Goal: Check status: Check status

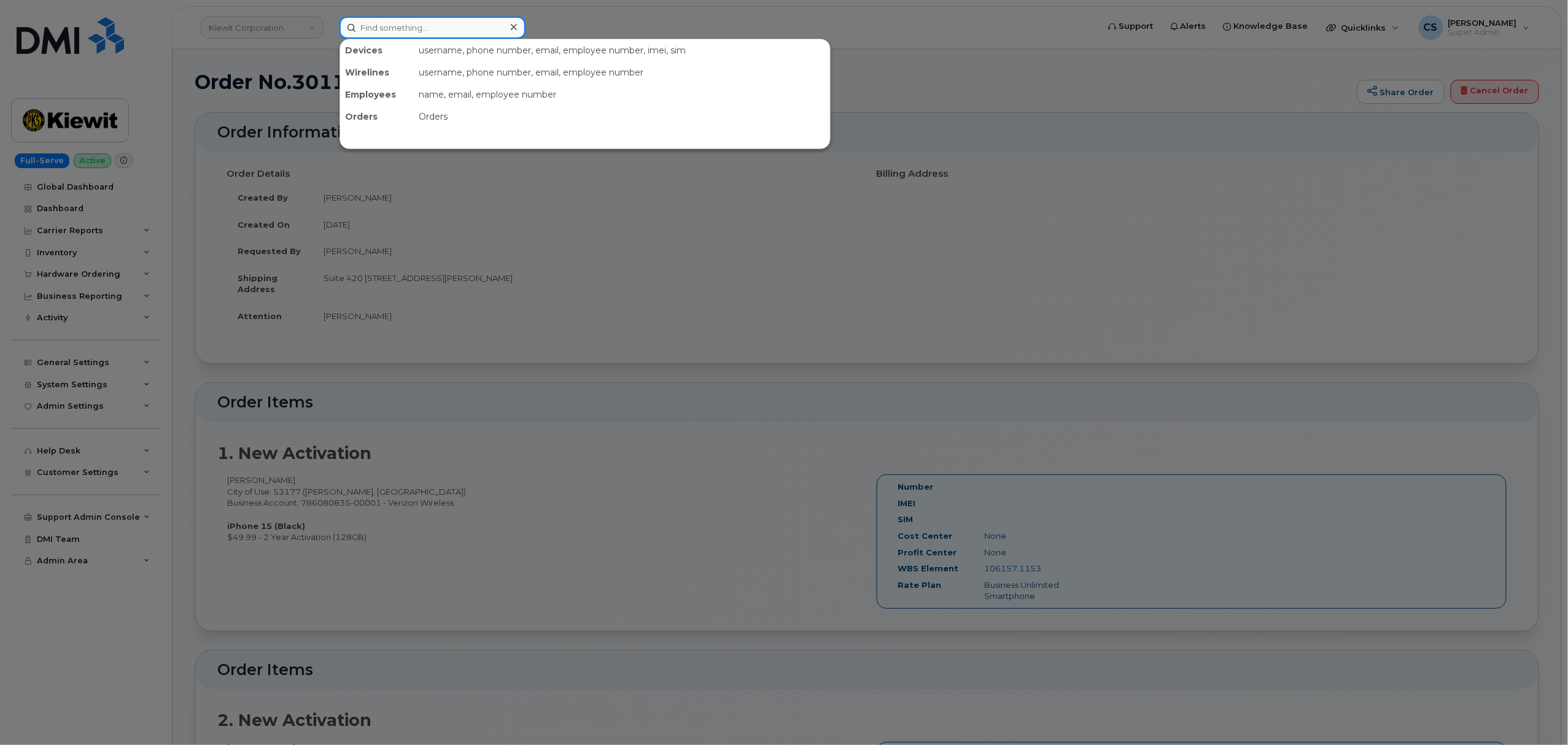
click at [403, 25] on input at bounding box center [432, 28] width 186 height 22
paste input "301119"
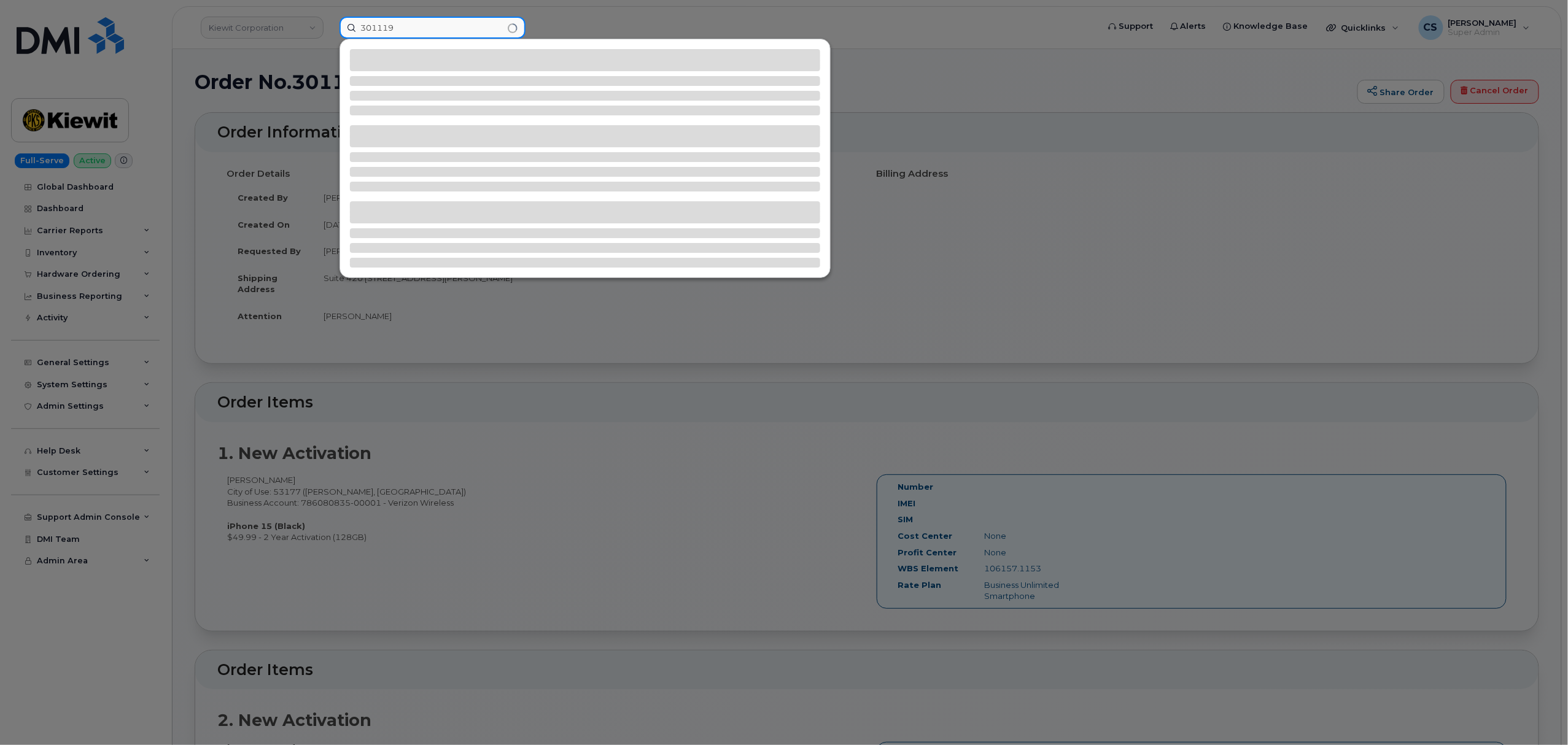
type input "301119"
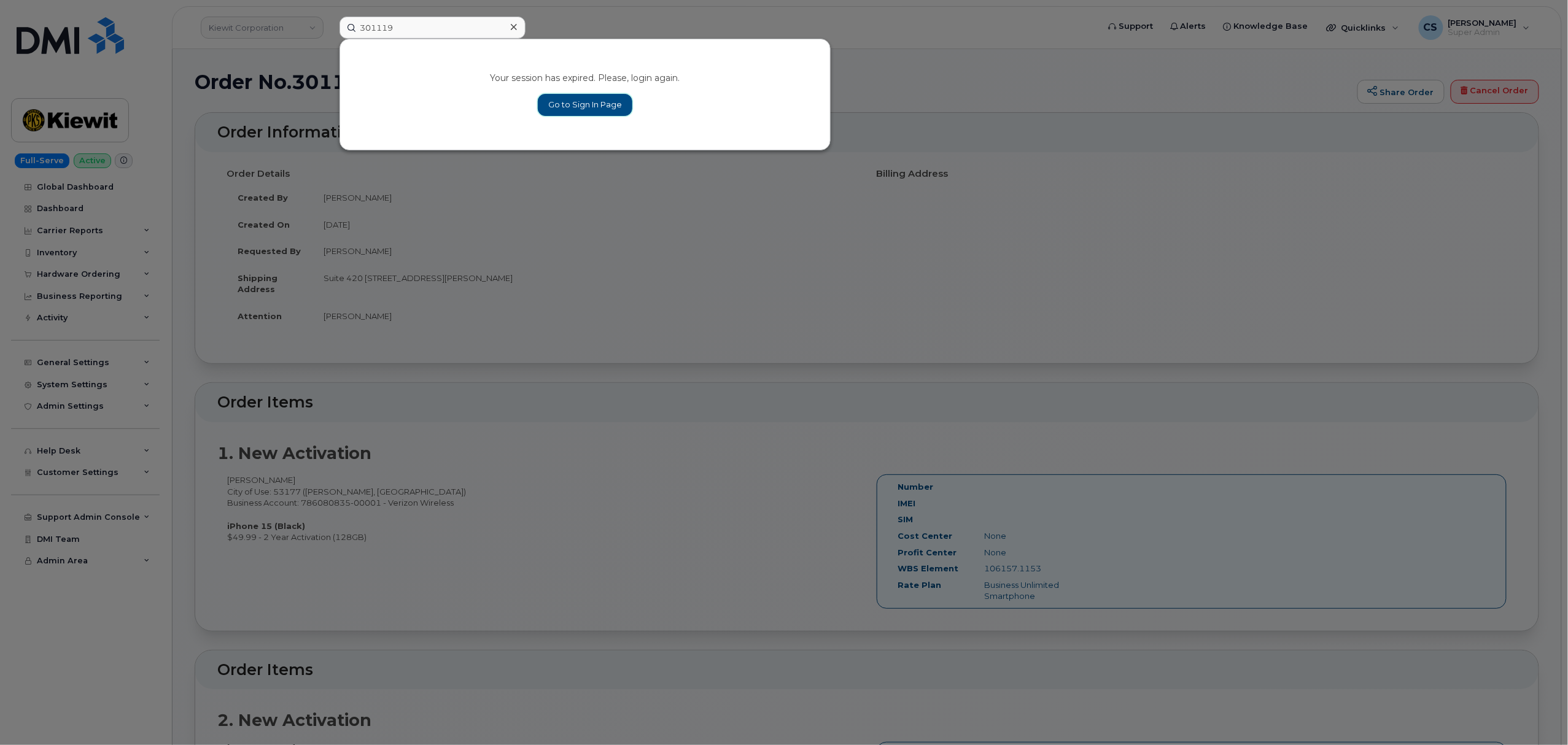
click at [578, 105] on link "Go to Sign In Page" at bounding box center [585, 105] width 94 height 22
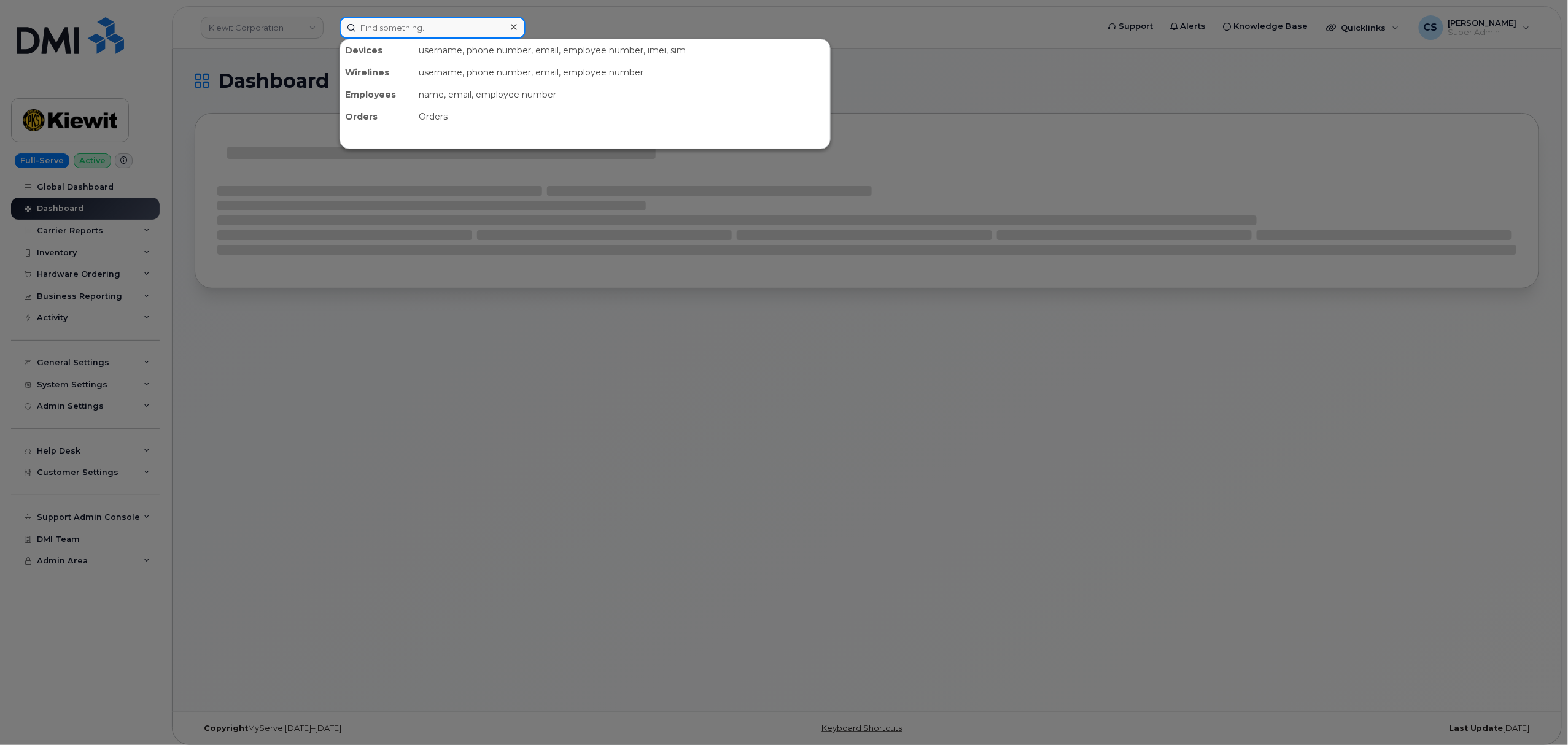
click at [406, 20] on input at bounding box center [432, 28] width 186 height 22
paste input "301119"
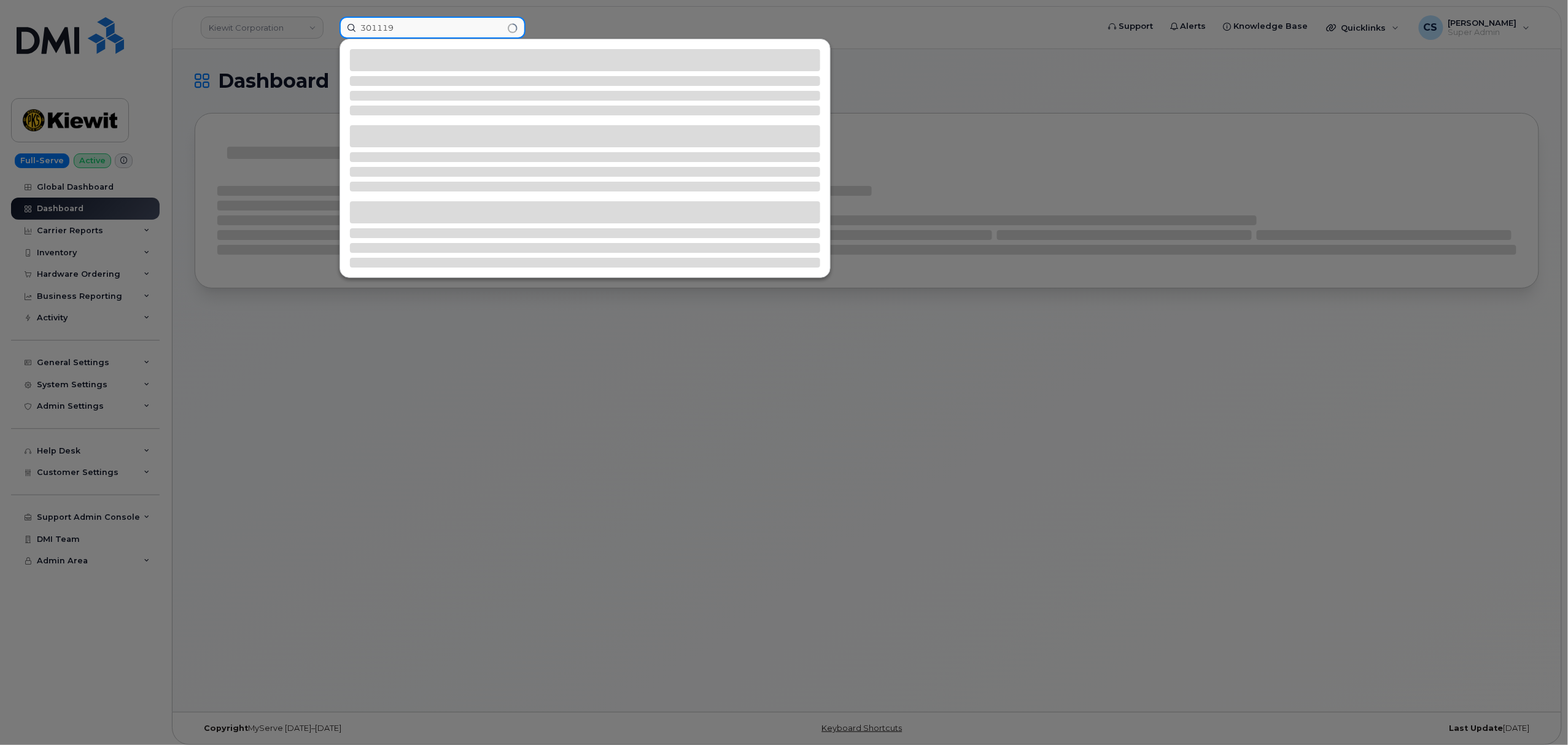
type input "301119"
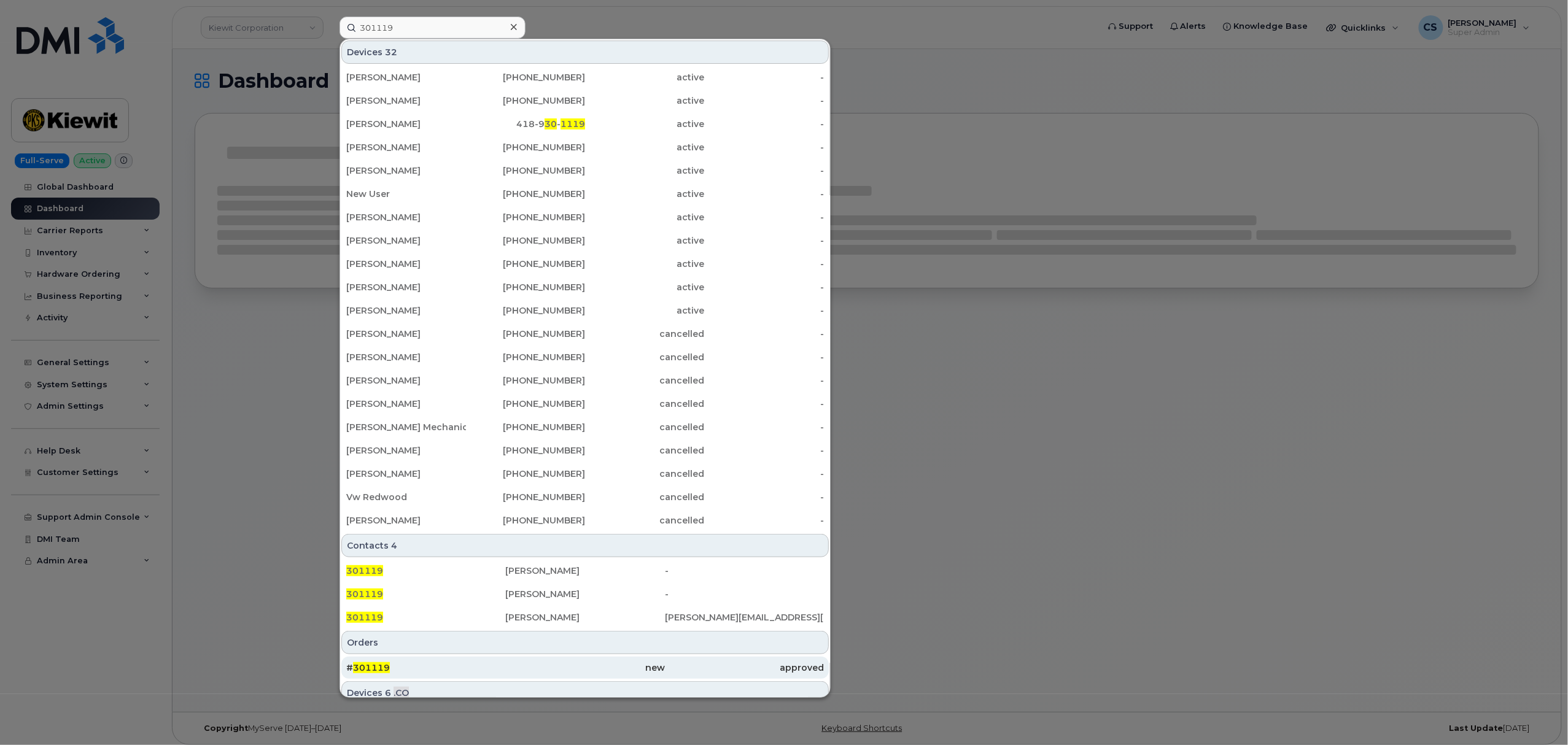
click at [374, 663] on div "# 301119" at bounding box center [425, 668] width 159 height 12
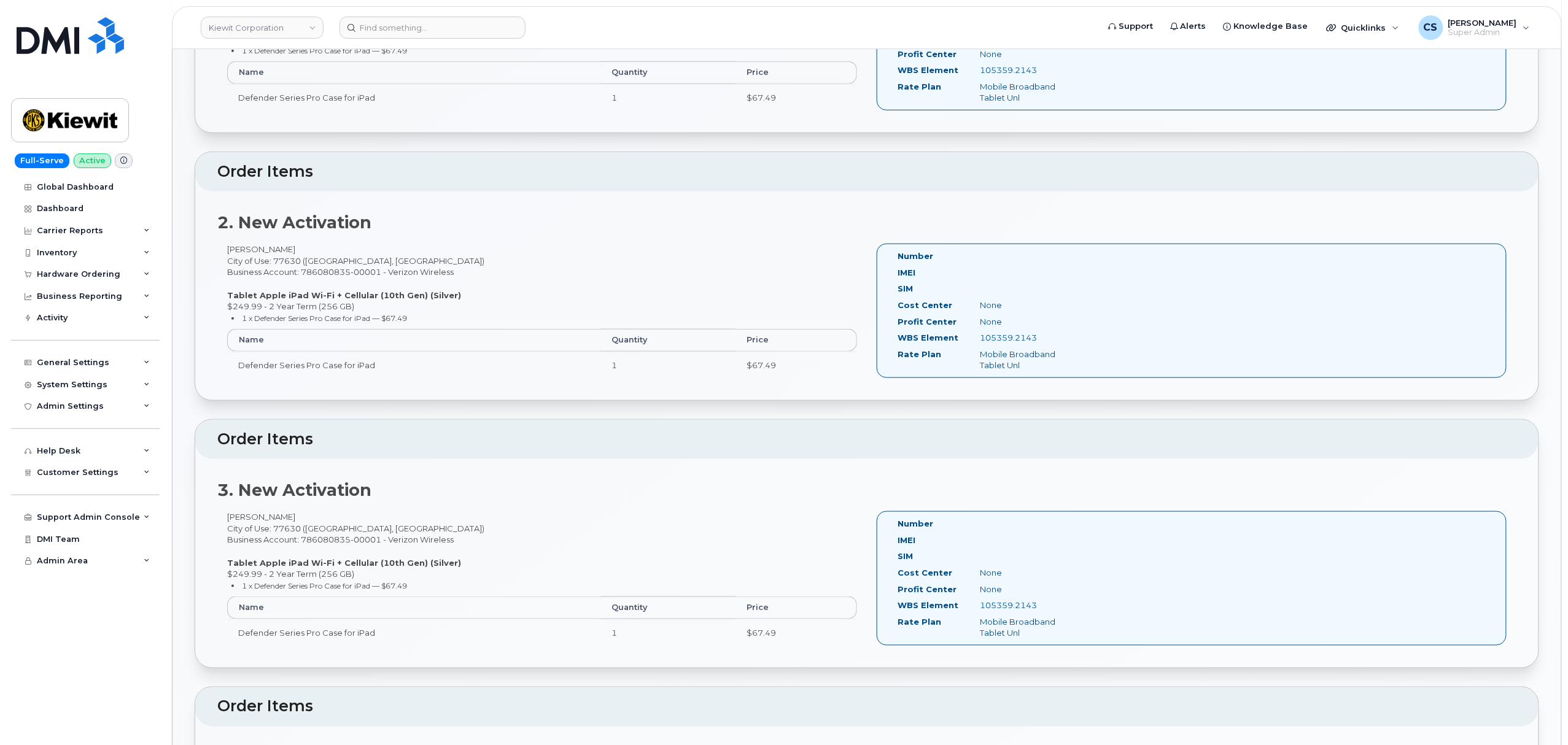
scroll to position [327, 0]
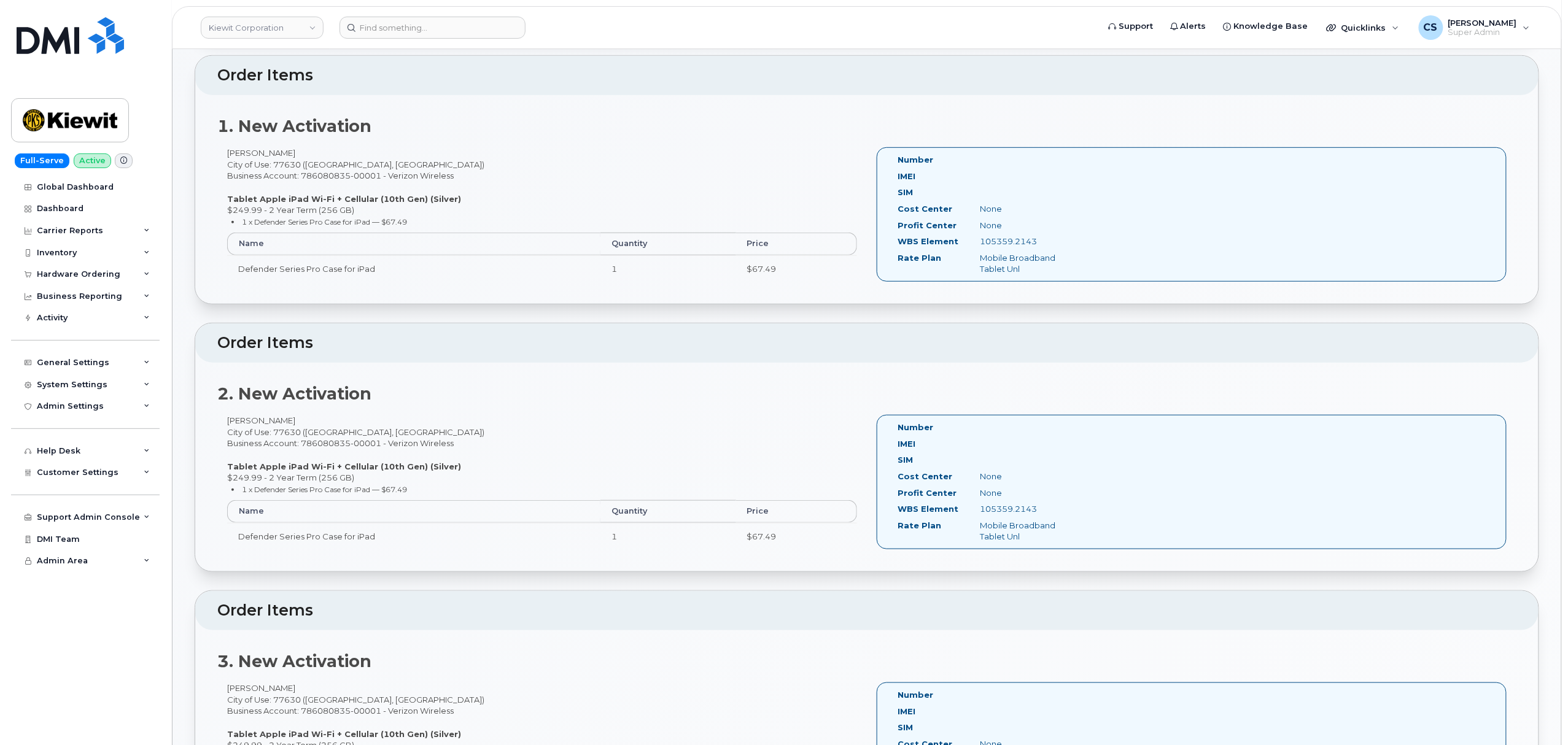
drag, startPoint x: 1047, startPoint y: 239, endPoint x: 981, endPoint y: 241, distance: 66.0
click at [981, 241] on div "105359.2143" at bounding box center [1027, 241] width 115 height 12
copy div "105359.2143"
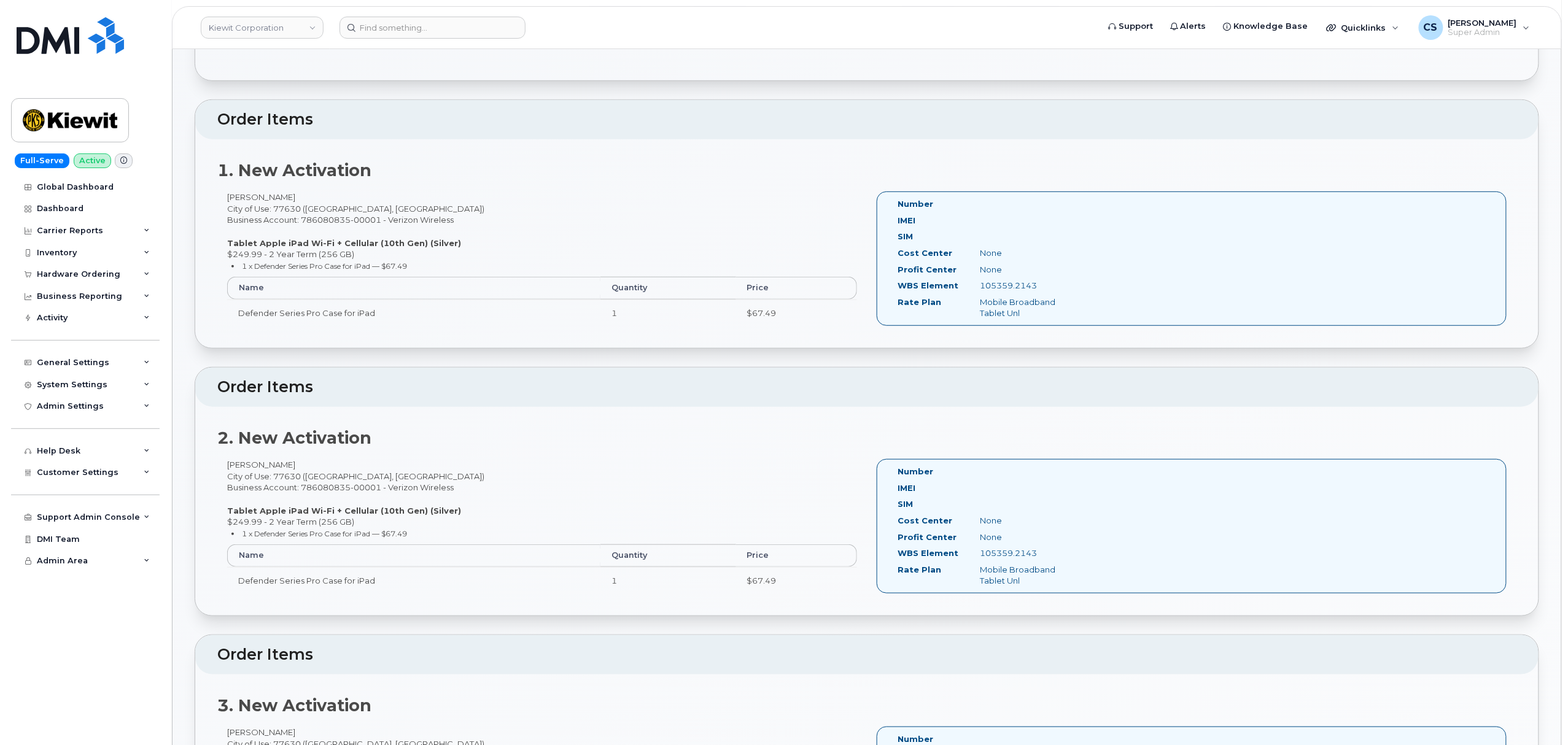
scroll to position [245, 0]
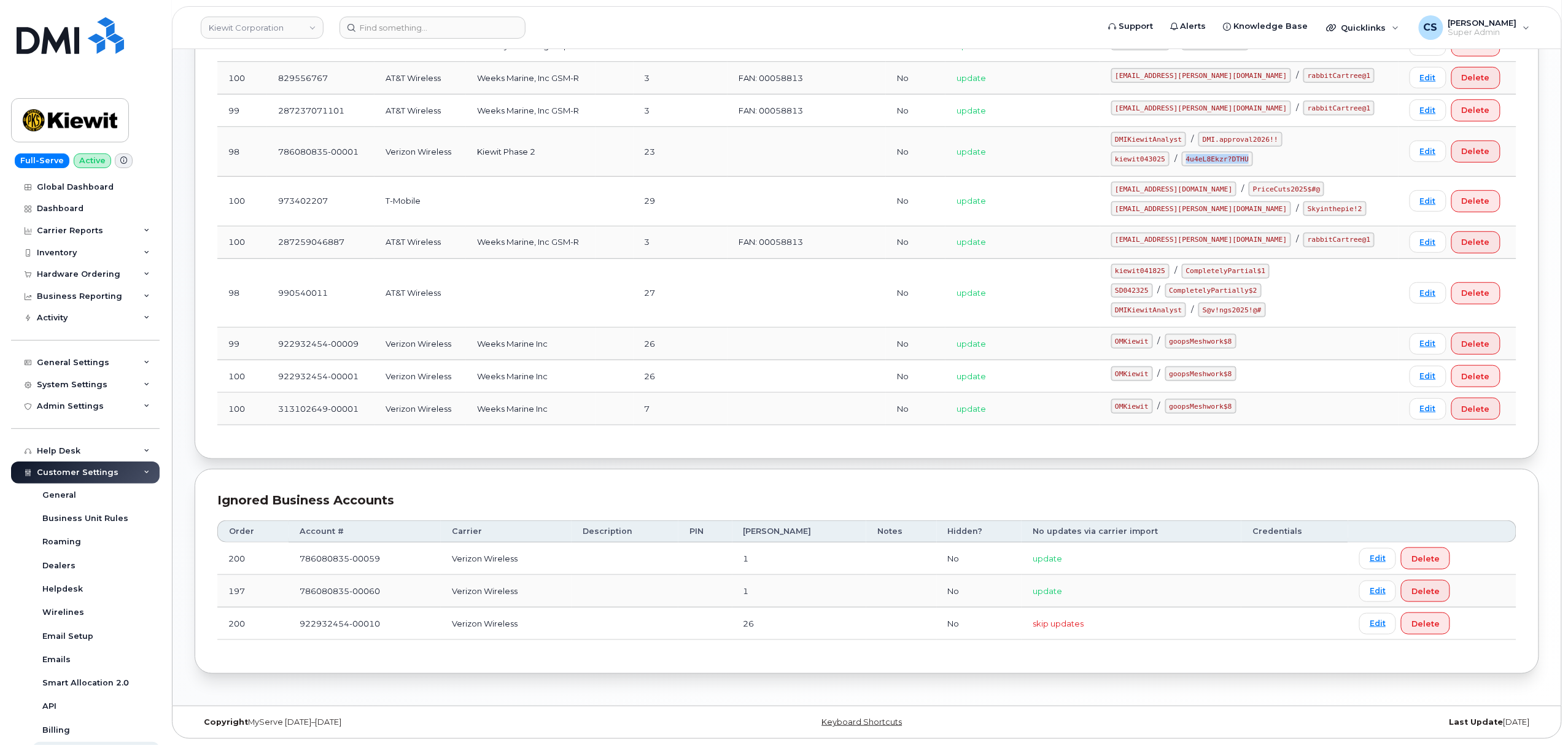
scroll to position [177, 0]
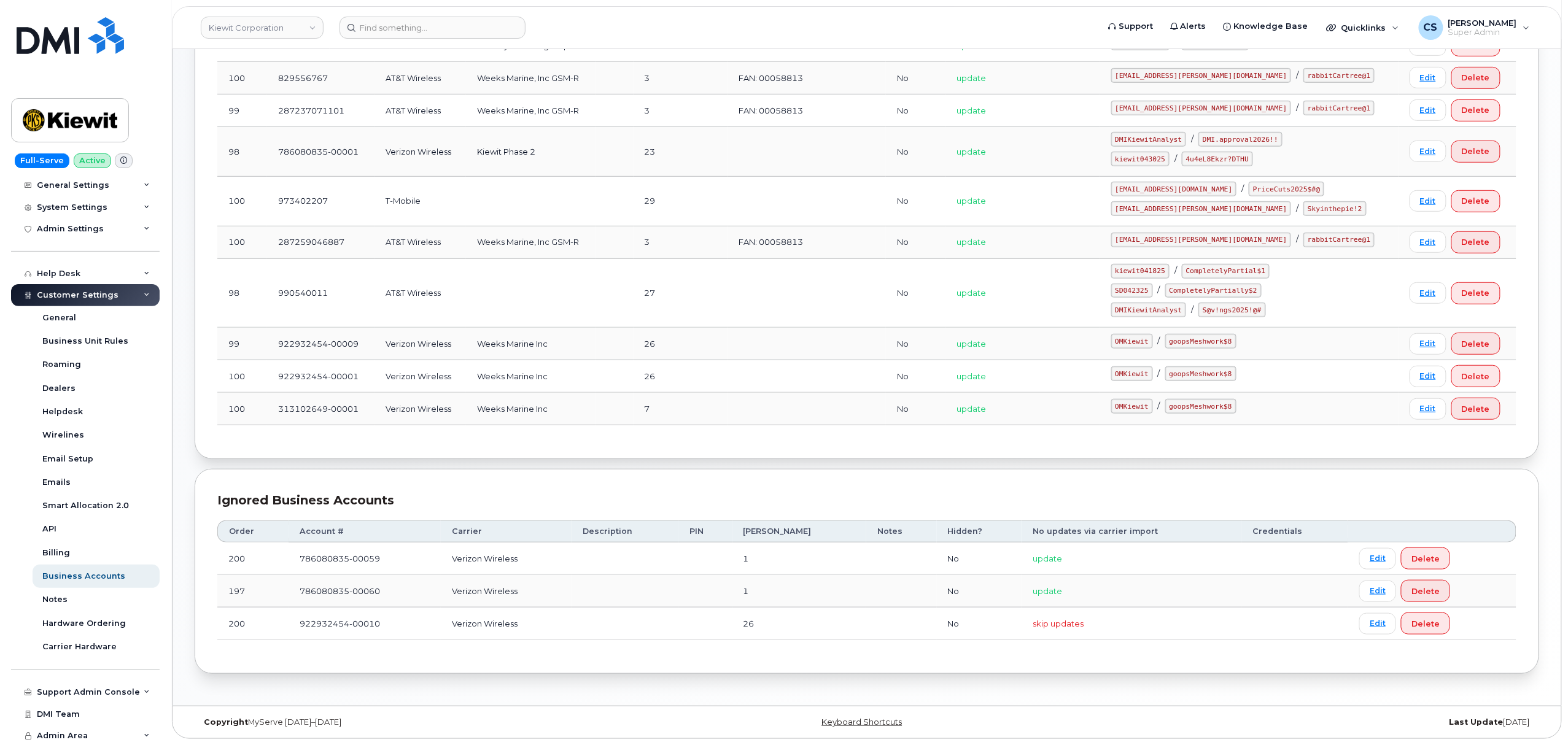
click at [1161, 152] on code "kiewit043025" at bounding box center [1140, 159] width 59 height 14
copy code "kiewit043025"
drag, startPoint x: 1267, startPoint y: 153, endPoint x: 1208, endPoint y: 150, distance: 59.1
click at [1208, 152] on code "4u4eL8Ekzr?DTHU" at bounding box center [1217, 159] width 71 height 14
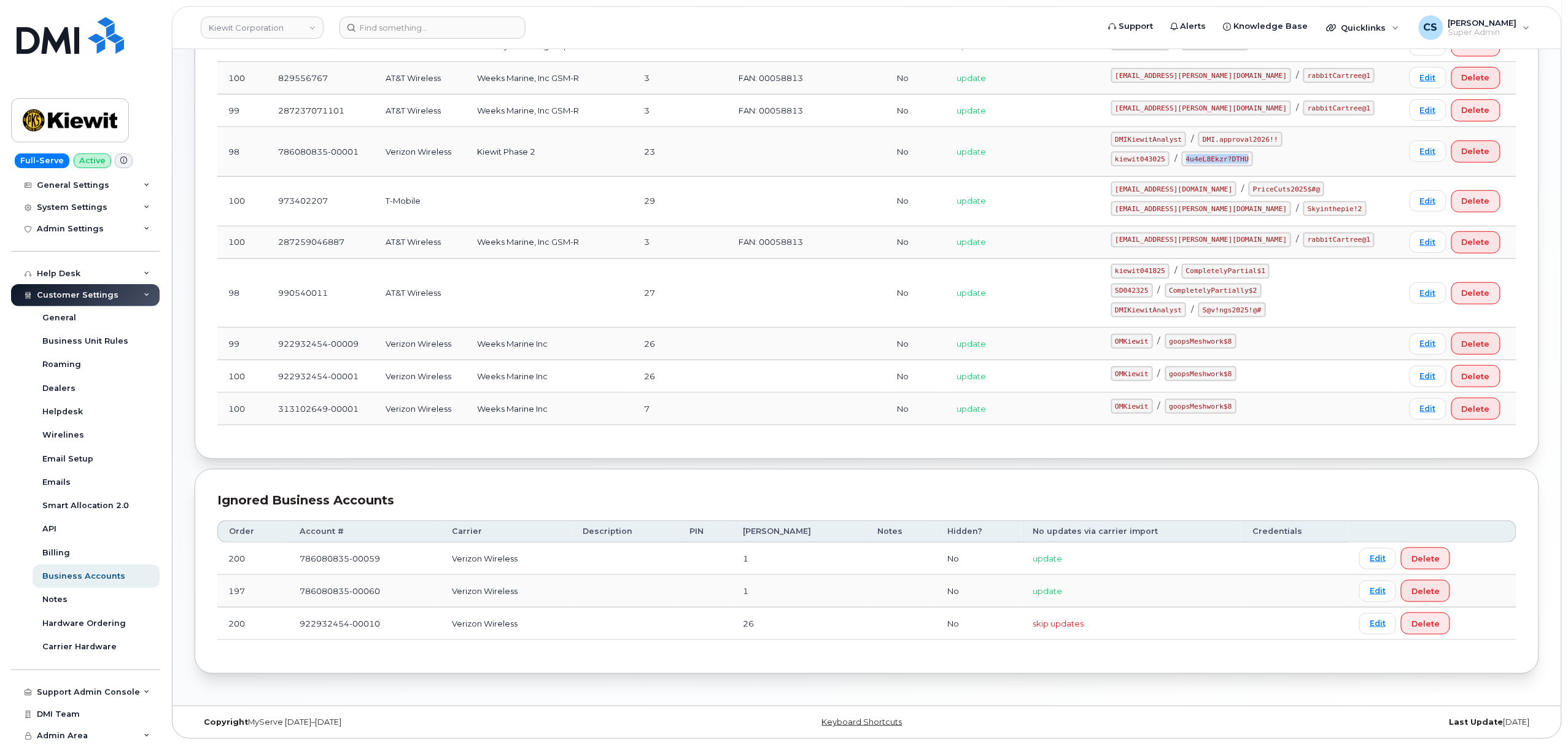
copy code "4u4eL8Ekzr?DTHU"
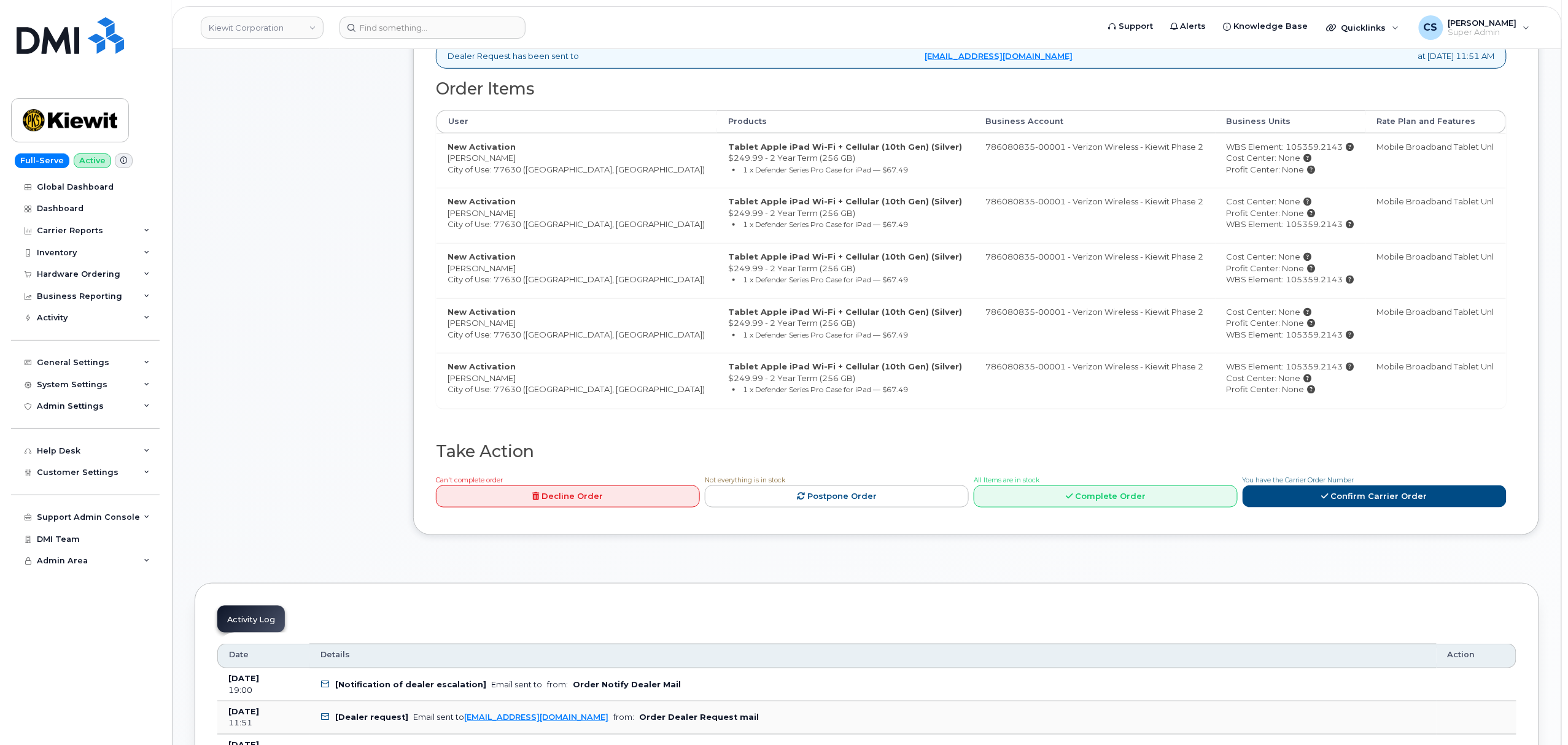
scroll to position [409, 0]
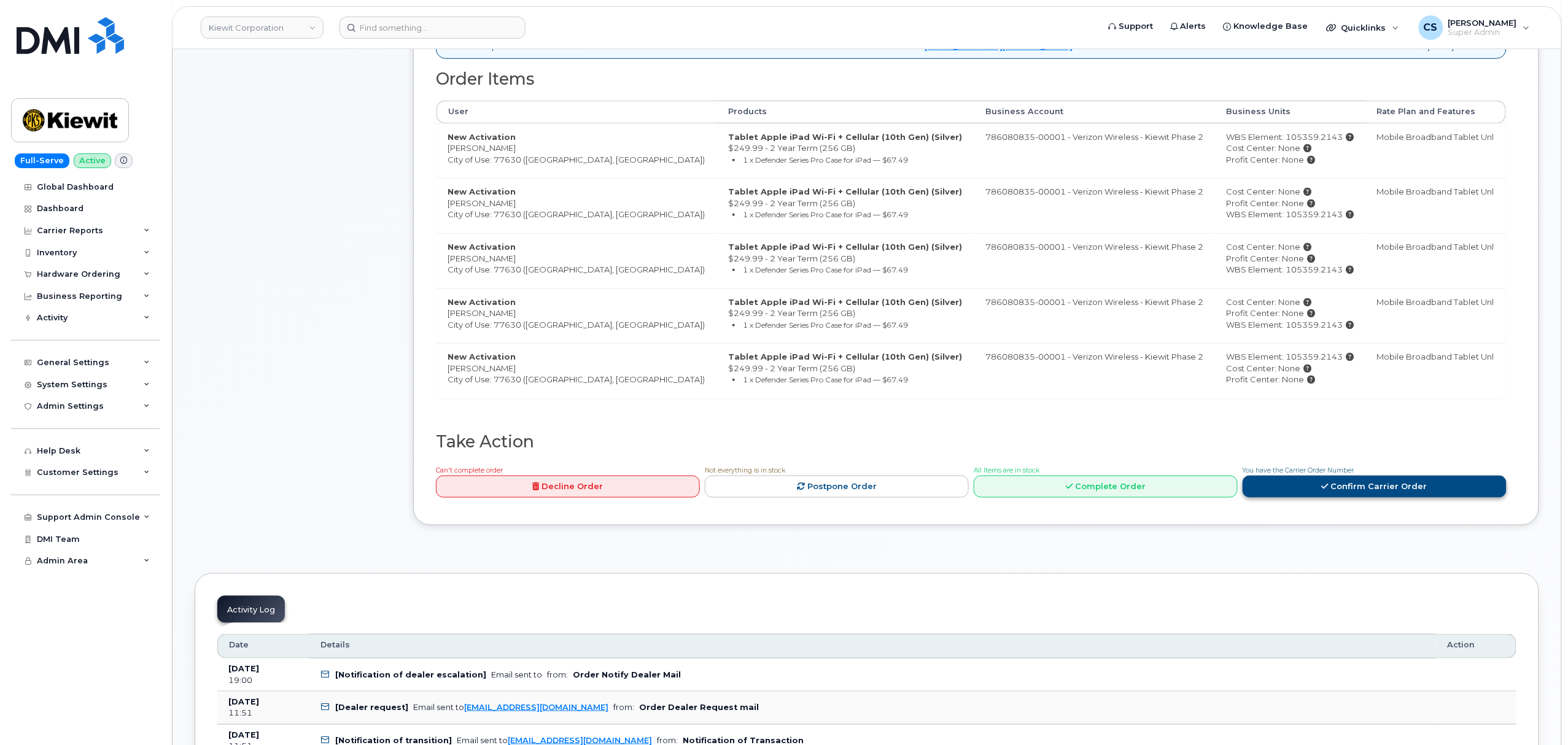
click at [1327, 490] on icon at bounding box center [1325, 487] width 7 height 8
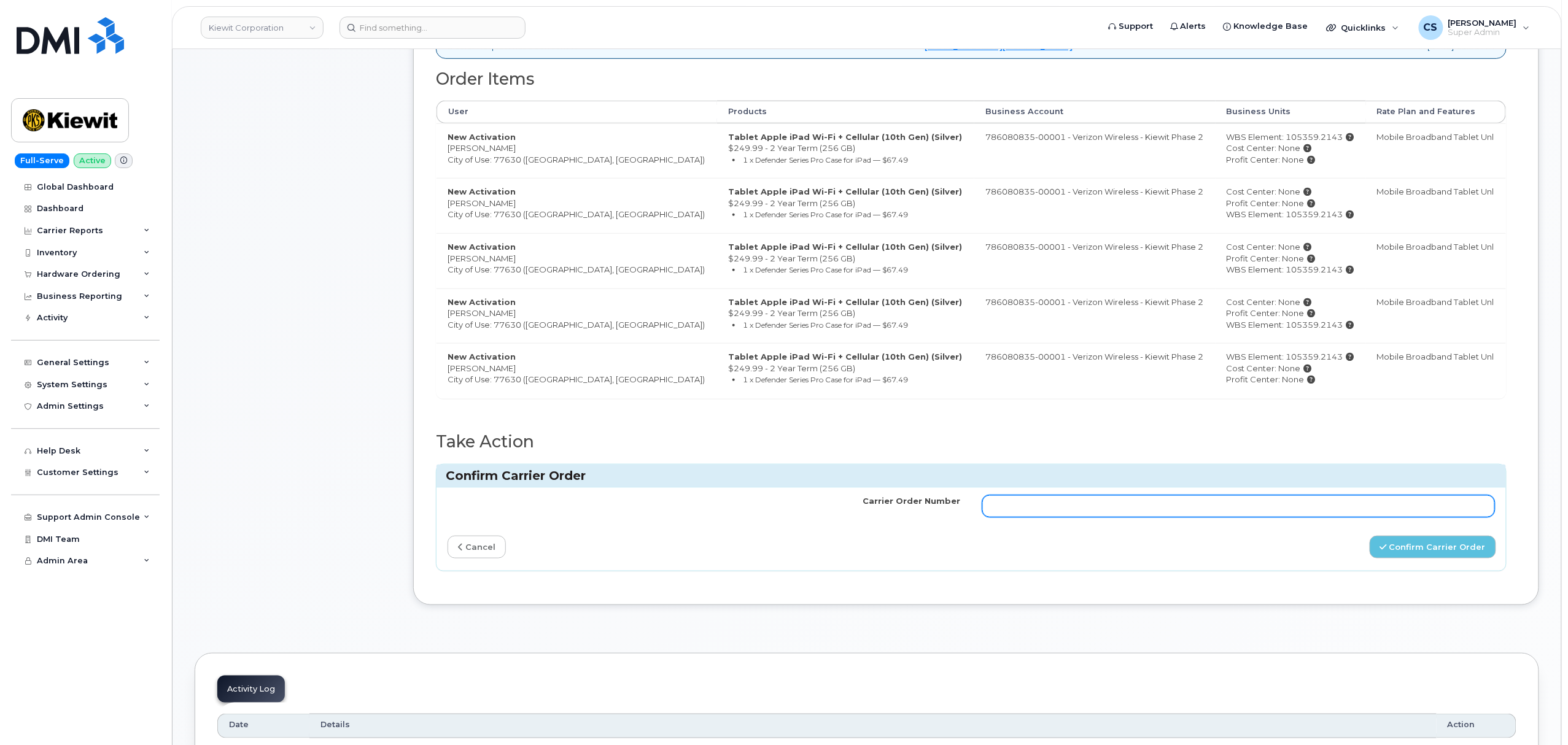
click at [1125, 517] on input "Carrier Order Number" at bounding box center [1238, 506] width 512 height 22
paste input "MB3000595259930"
type input "MB3000595259930"
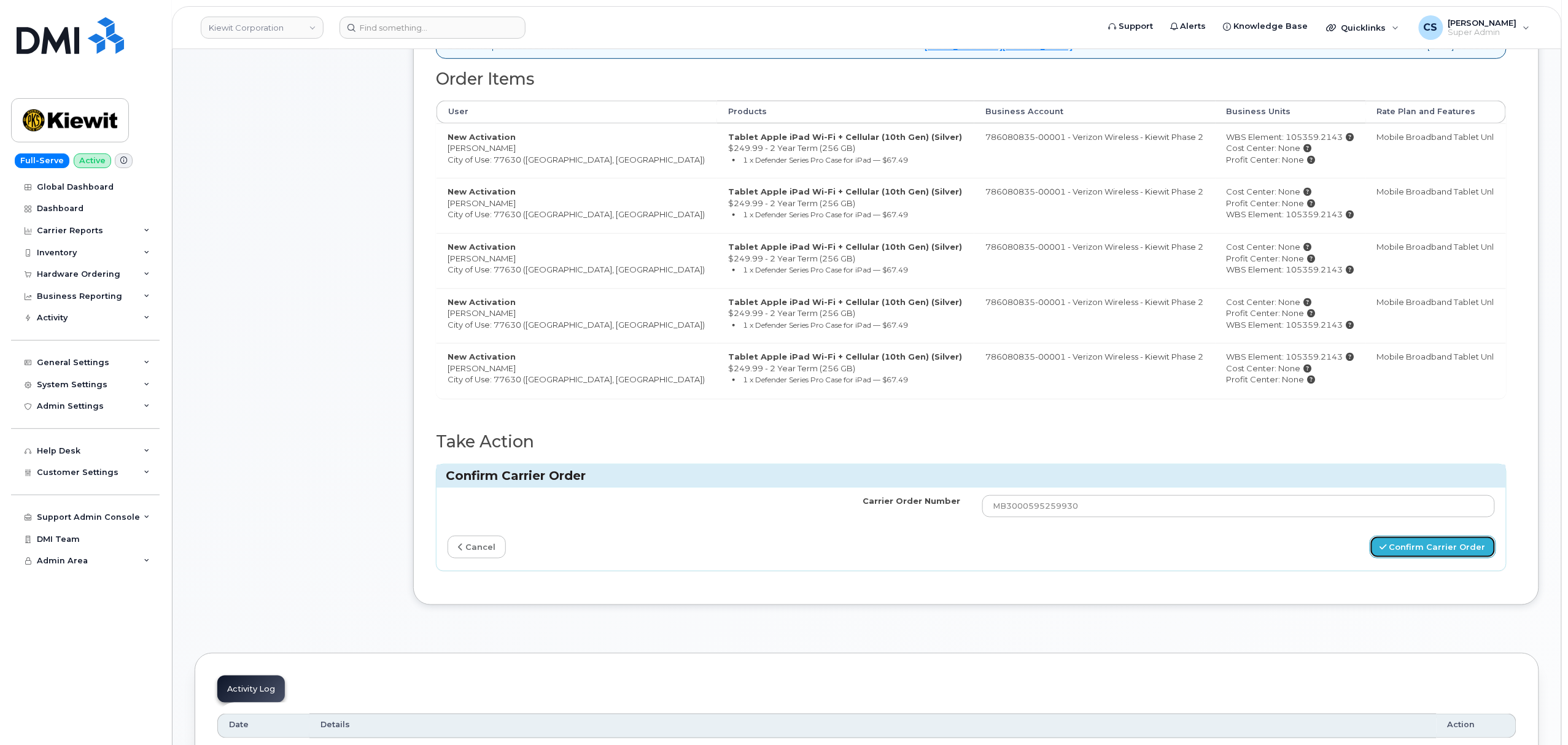
click at [1402, 553] on button "Confirm Carrier Order" at bounding box center [1432, 547] width 126 height 23
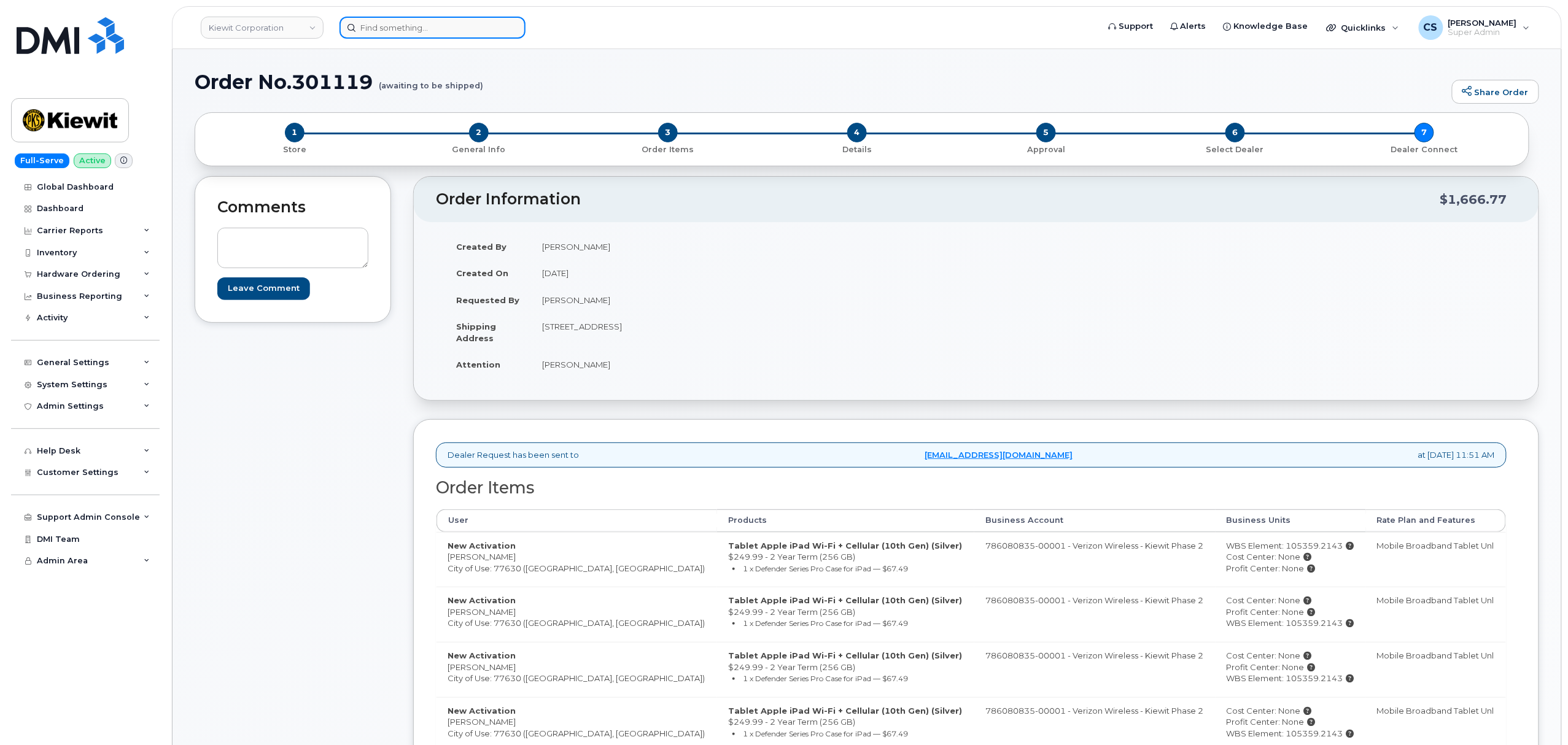
click at [405, 27] on input at bounding box center [432, 28] width 186 height 22
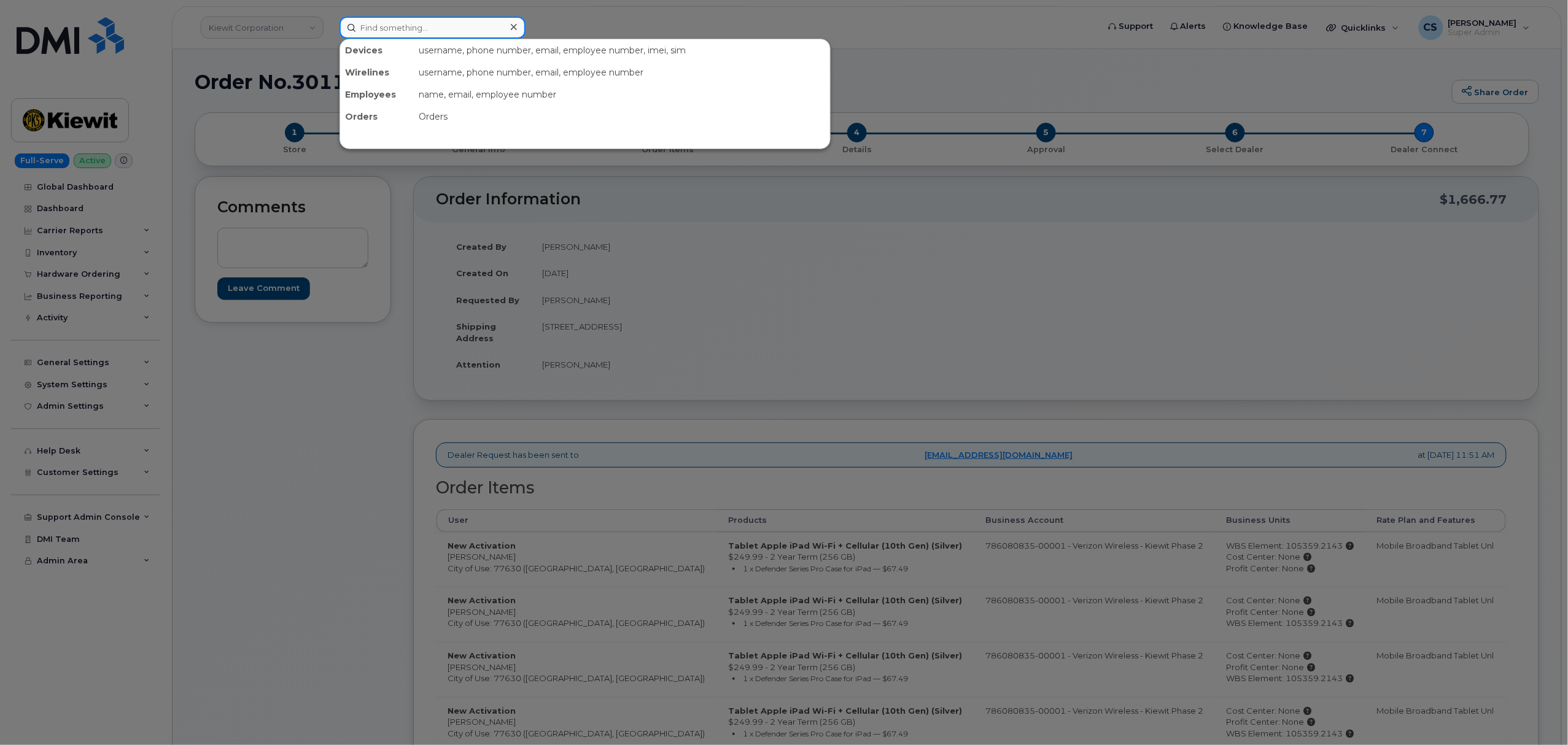
paste input "301152"
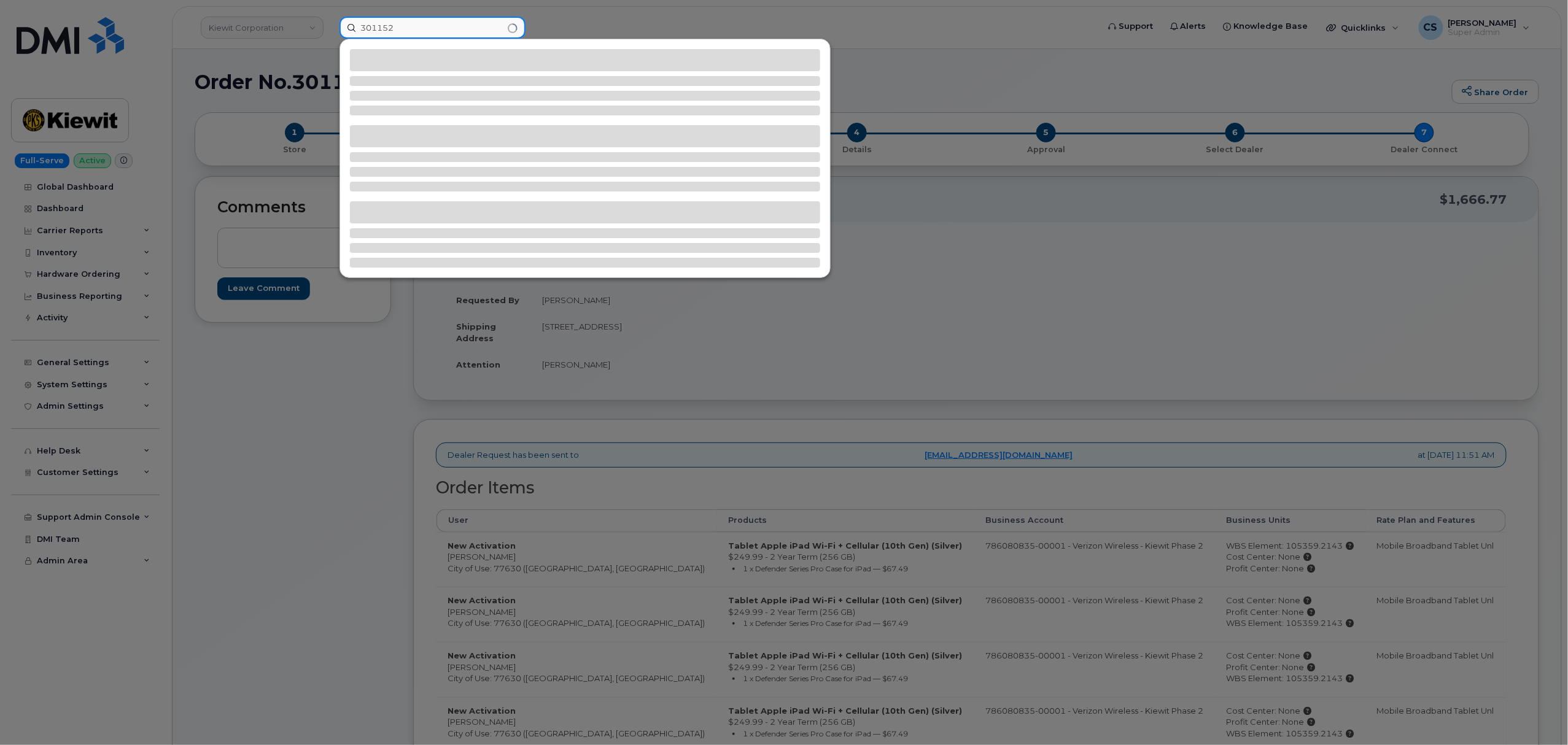
type input "301152"
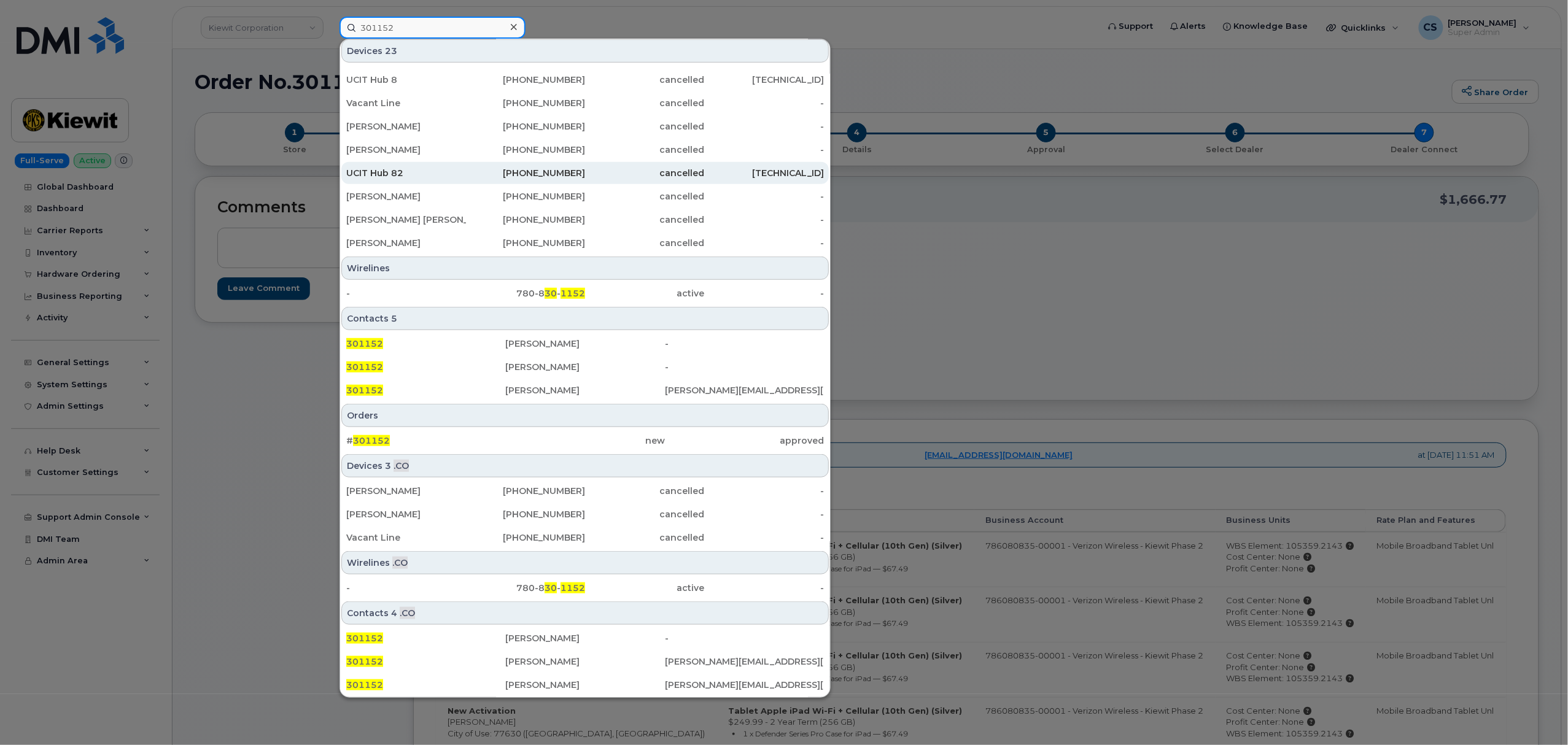
scroll to position [280, 0]
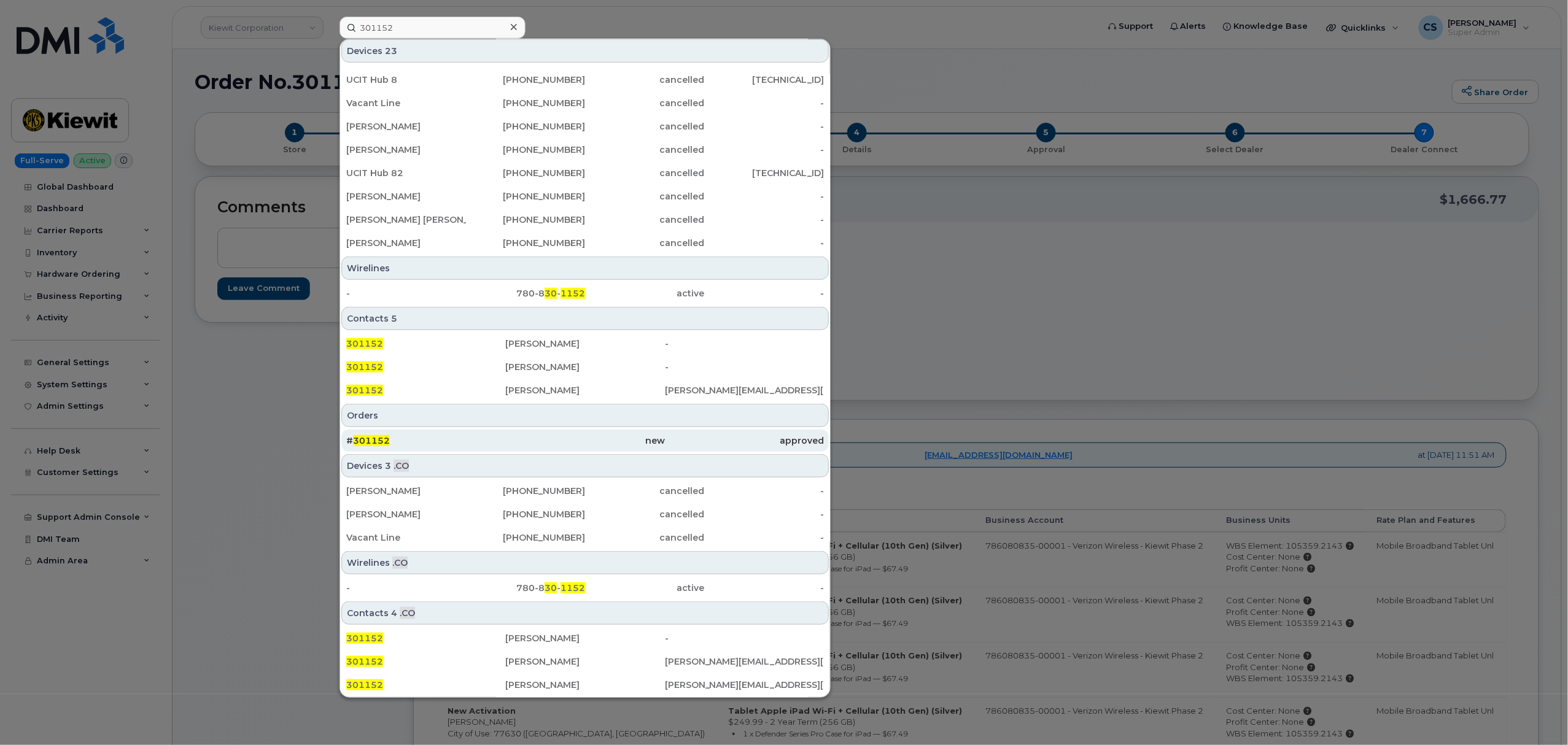
click at [366, 436] on span "301152" at bounding box center [371, 440] width 37 height 11
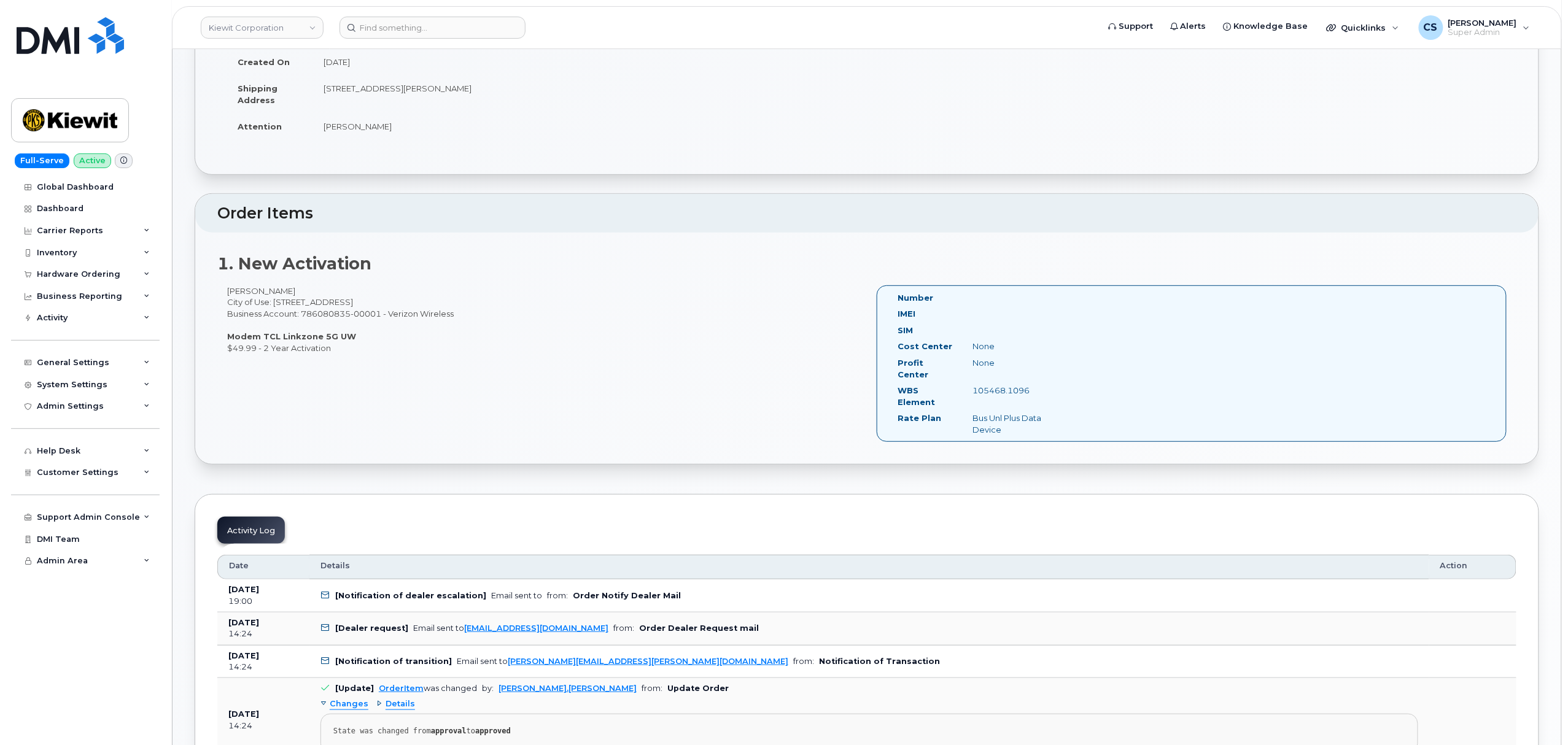
scroll to position [163, 0]
drag, startPoint x: 280, startPoint y: 335, endPoint x: 345, endPoint y: 337, distance: 65.0
click at [345, 337] on strong "Modem TCL Linkzone 5G UW" at bounding box center [291, 336] width 129 height 10
drag, startPoint x: 259, startPoint y: 333, endPoint x: 280, endPoint y: 334, distance: 21.0
click at [280, 334] on strong "Modem TCL Linkzone 5G UW" at bounding box center [291, 336] width 129 height 10
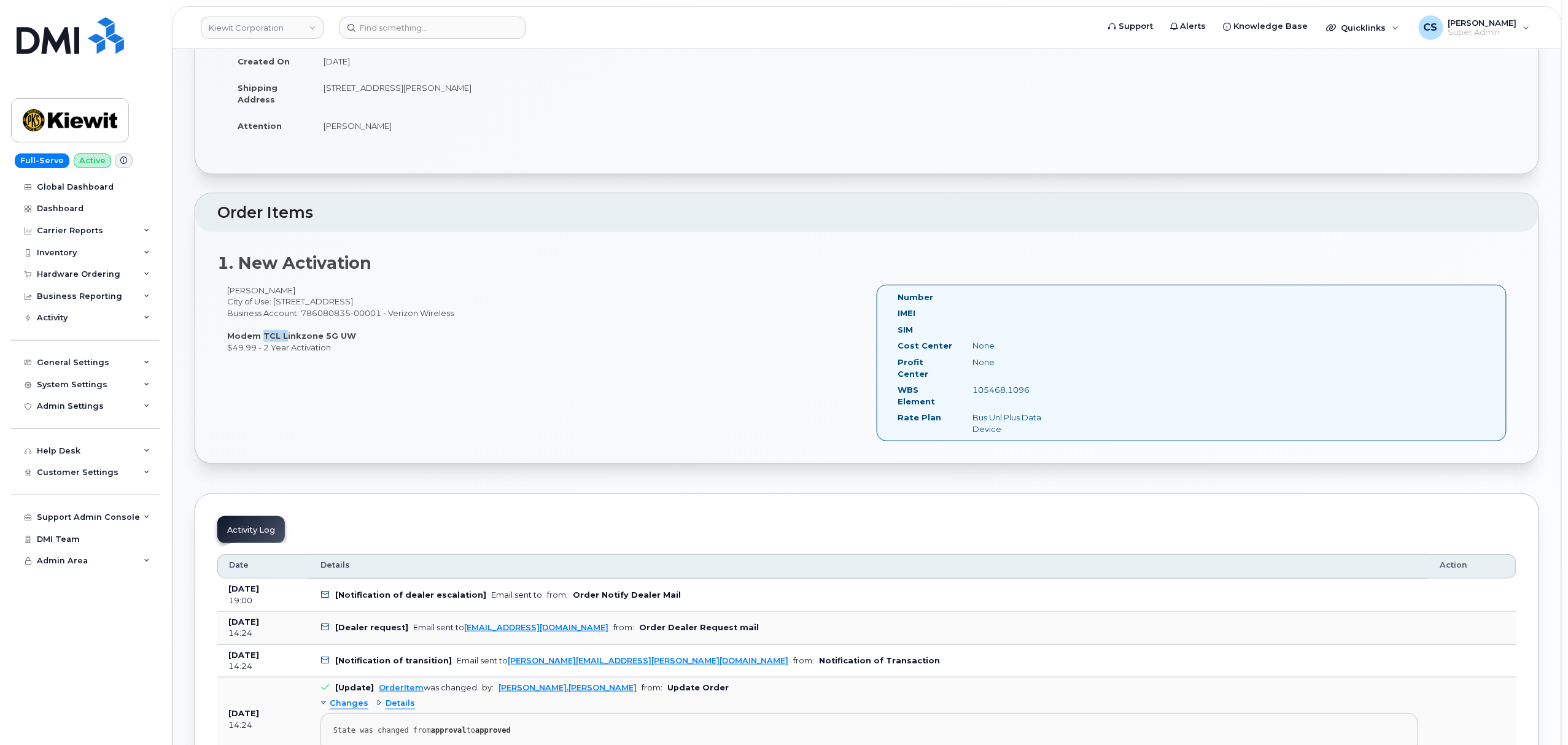
click at [261, 337] on strong "Modem TCL Linkzone 5G UW" at bounding box center [291, 336] width 129 height 10
drag, startPoint x: 261, startPoint y: 337, endPoint x: 347, endPoint y: 335, distance: 86.0
click at [347, 335] on strong "Modem TCL Linkzone 5G UW" at bounding box center [291, 336] width 129 height 10
copy strong "TCL Linkzone 5G UW"
drag, startPoint x: 227, startPoint y: 288, endPoint x: 283, endPoint y: 292, distance: 56.1
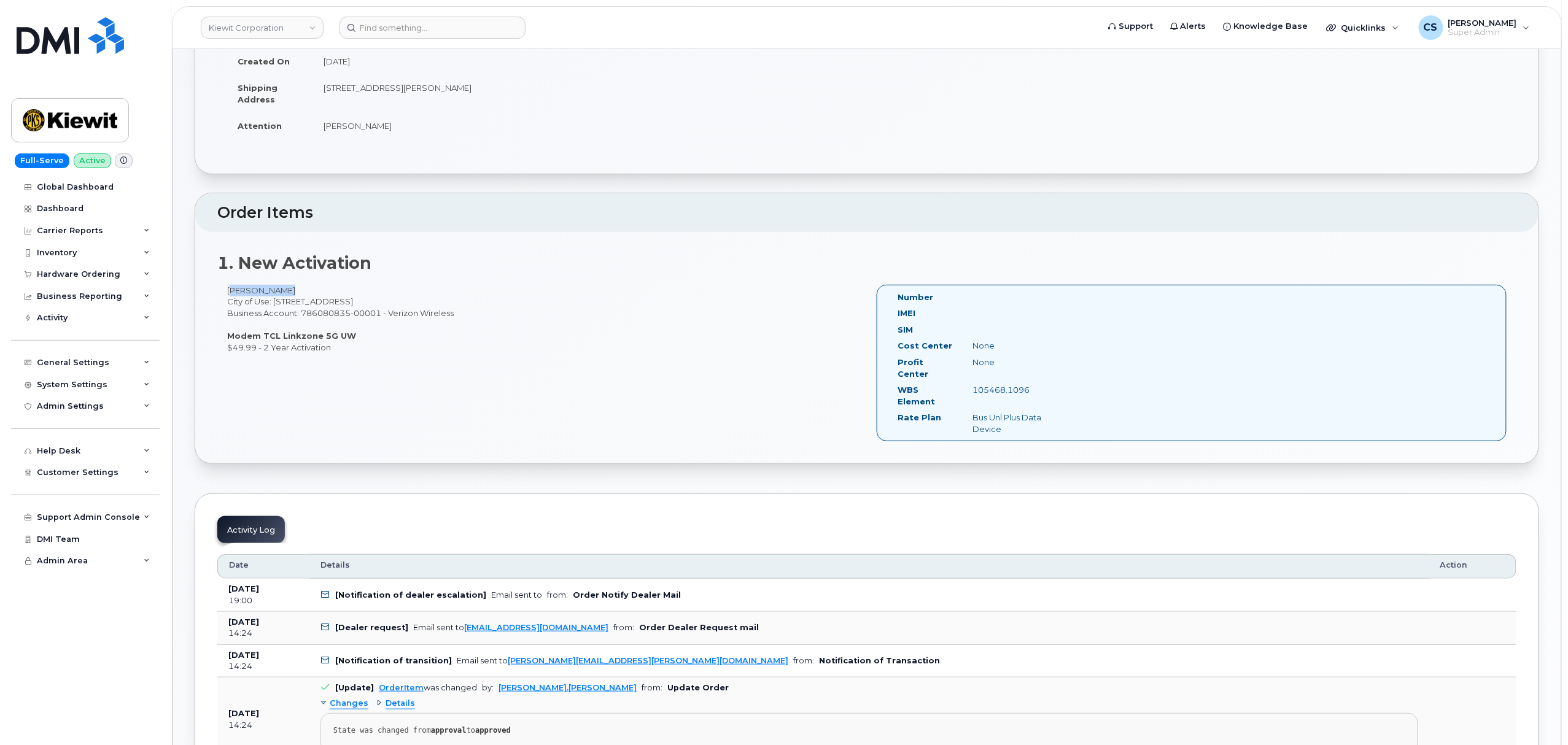
click at [283, 292] on div "Corban Moran City of Use: 25-1 West Bay St Business Account: 786080835-00001 - …" at bounding box center [542, 318] width 650 height 68
copy div "Corban Moran"
click at [458, 32] on input at bounding box center [432, 28] width 186 height 22
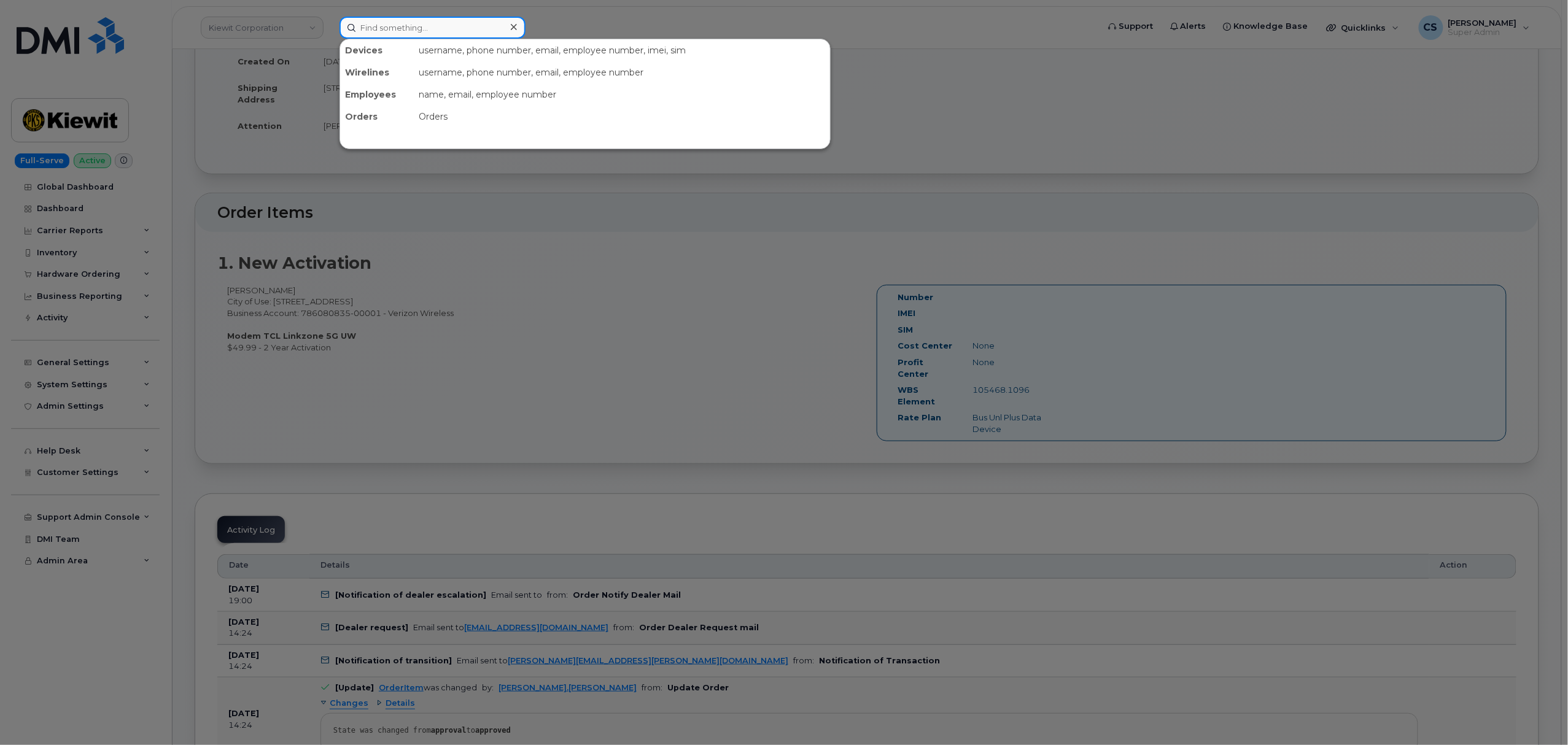
paste input "7042481894"
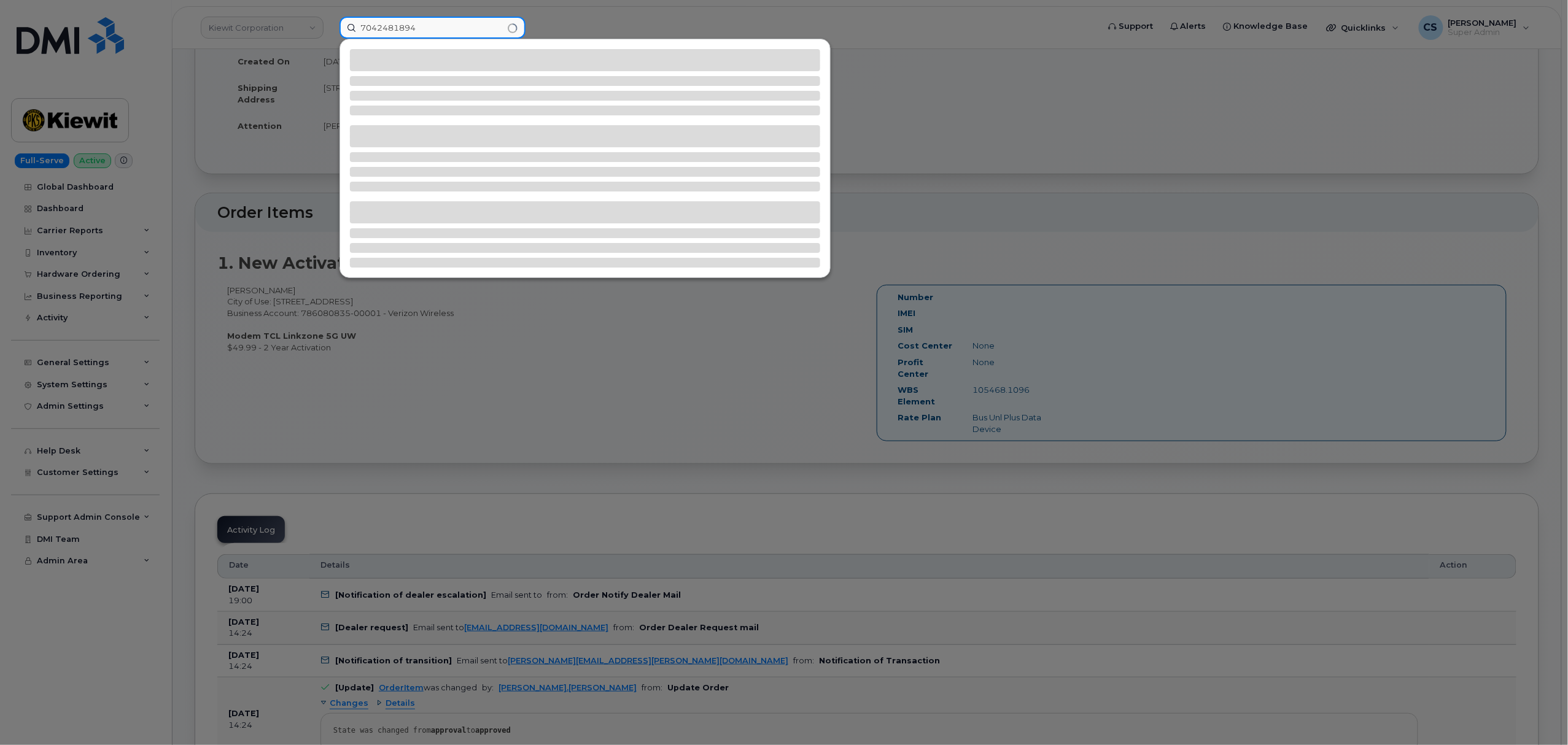
type input "7042481894"
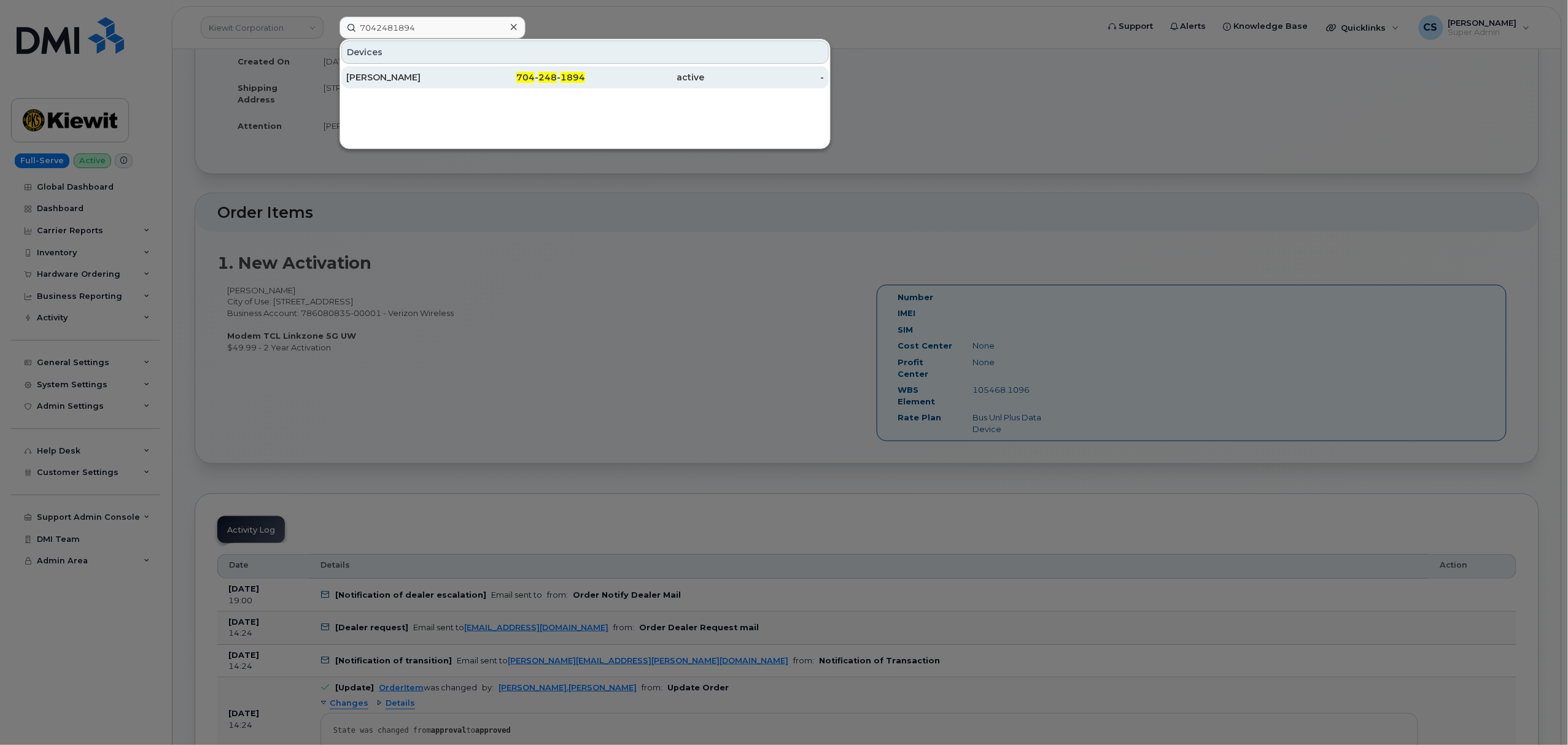
click at [396, 74] on div "[PERSON_NAME]" at bounding box center [406, 77] width 120 height 12
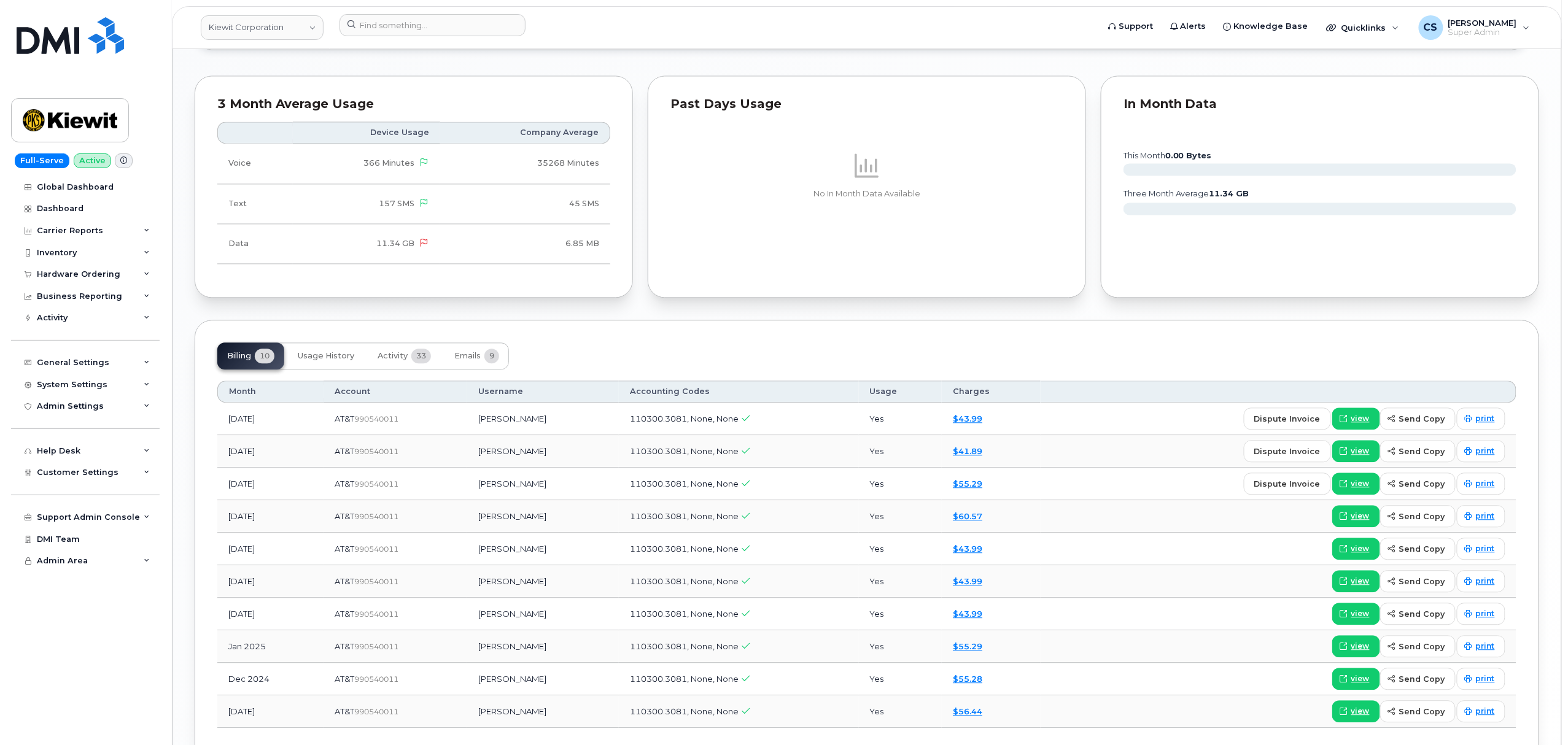
scroll to position [1227, 0]
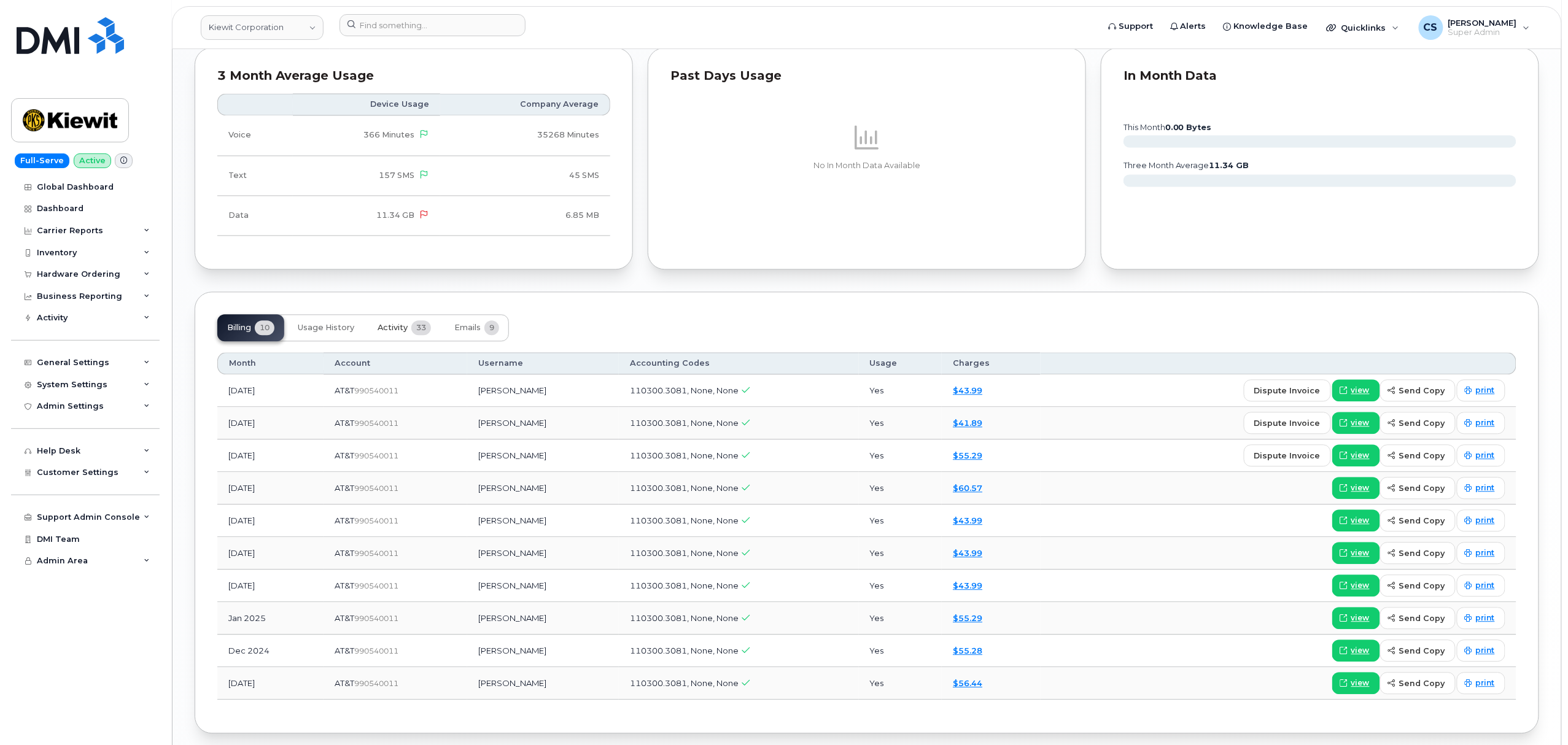
click at [396, 325] on button "Activity 33" at bounding box center [404, 327] width 73 height 27
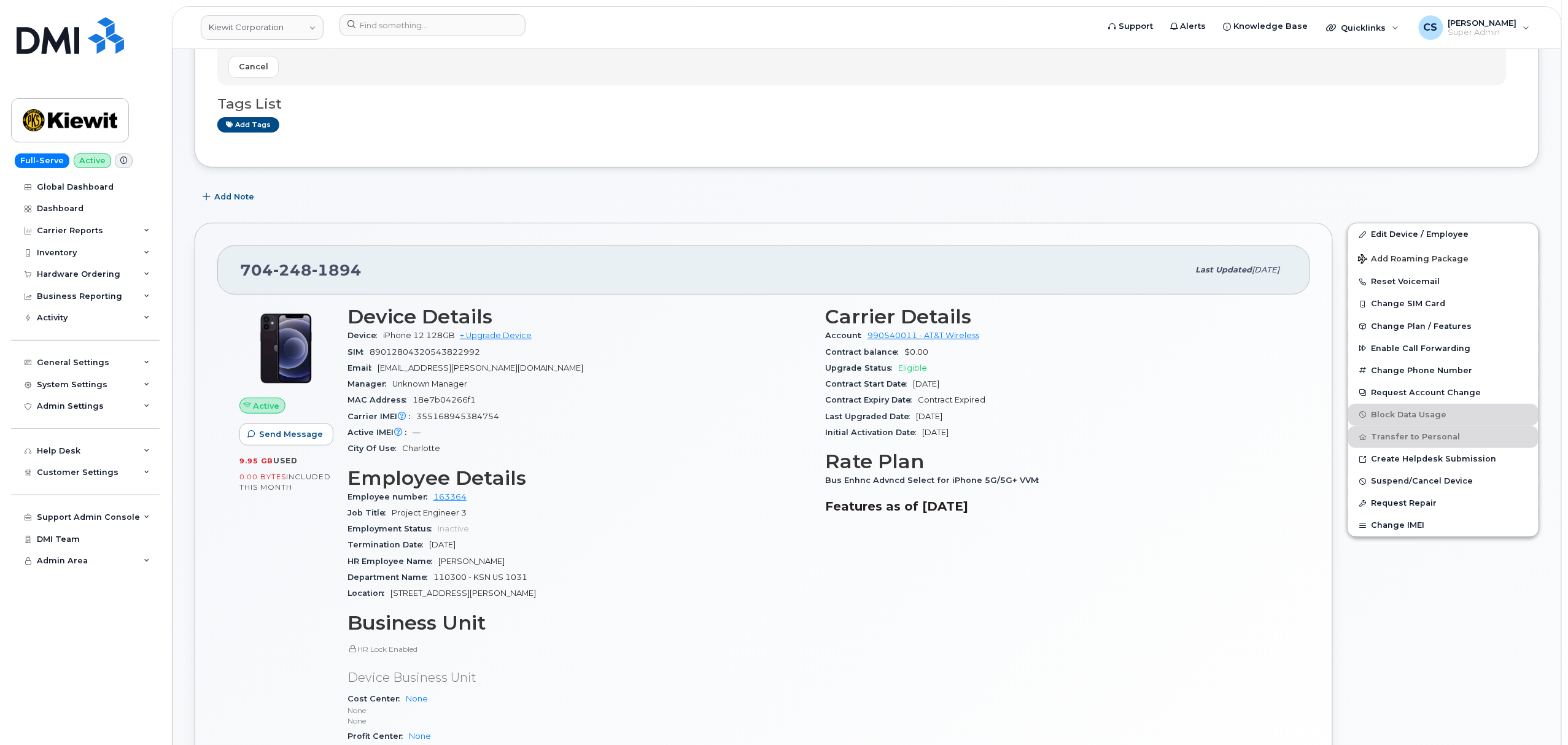
scroll to position [163, 0]
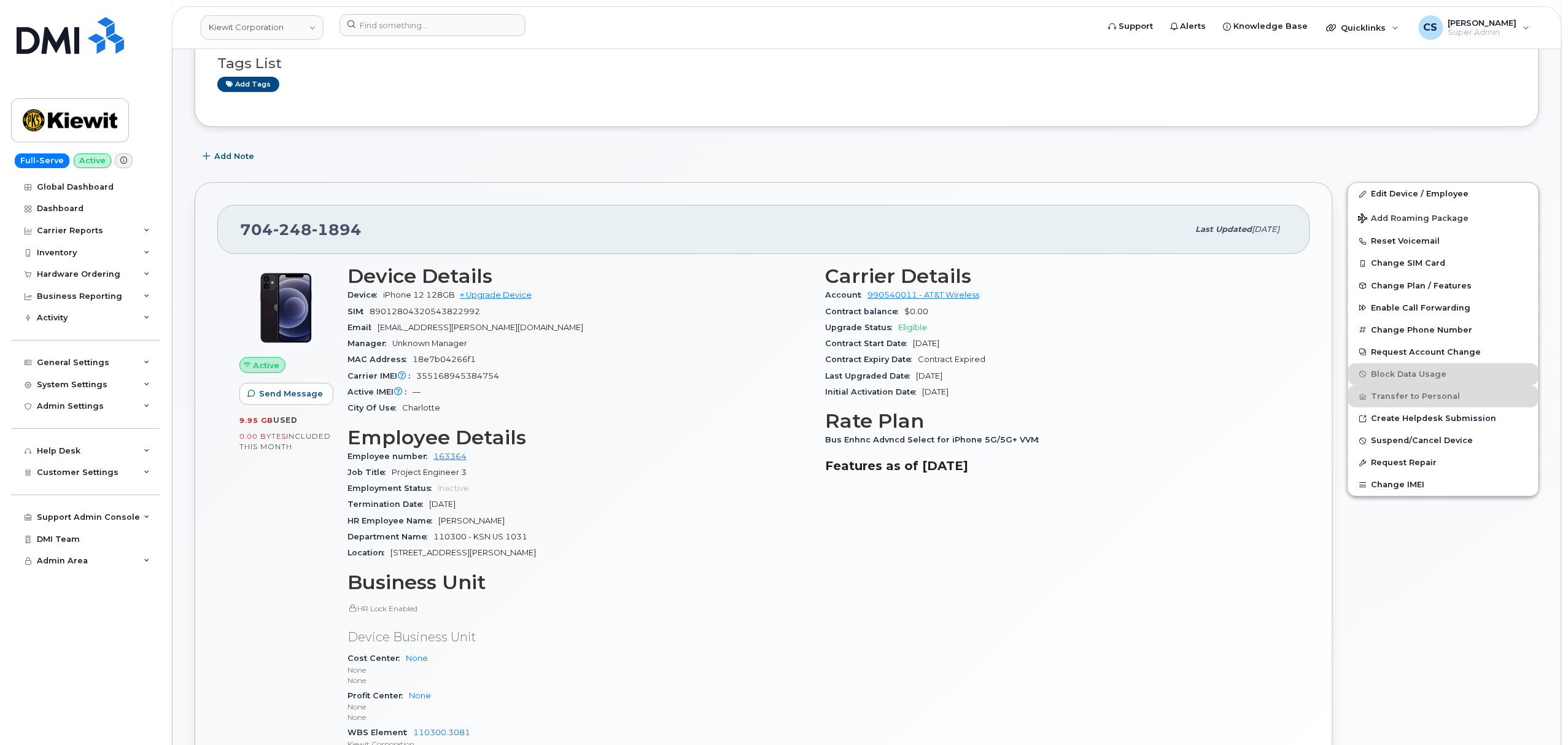
drag, startPoint x: 236, startPoint y: 219, endPoint x: 1098, endPoint y: 653, distance: 965.1
click at [1098, 653] on div "[PHONE_NUMBER] Last updated [DATE] Active Send Message 9.95 GB  used 0.00 Bytes…" at bounding box center [763, 516] width 1138 height 668
copy div "071 774 6207 Lore ipsumdo Sit 83, 1005 Ametco Adip Elitsed 1.50 DO  eius 6.99 T…"
click at [443, 28] on input at bounding box center [432, 25] width 186 height 22
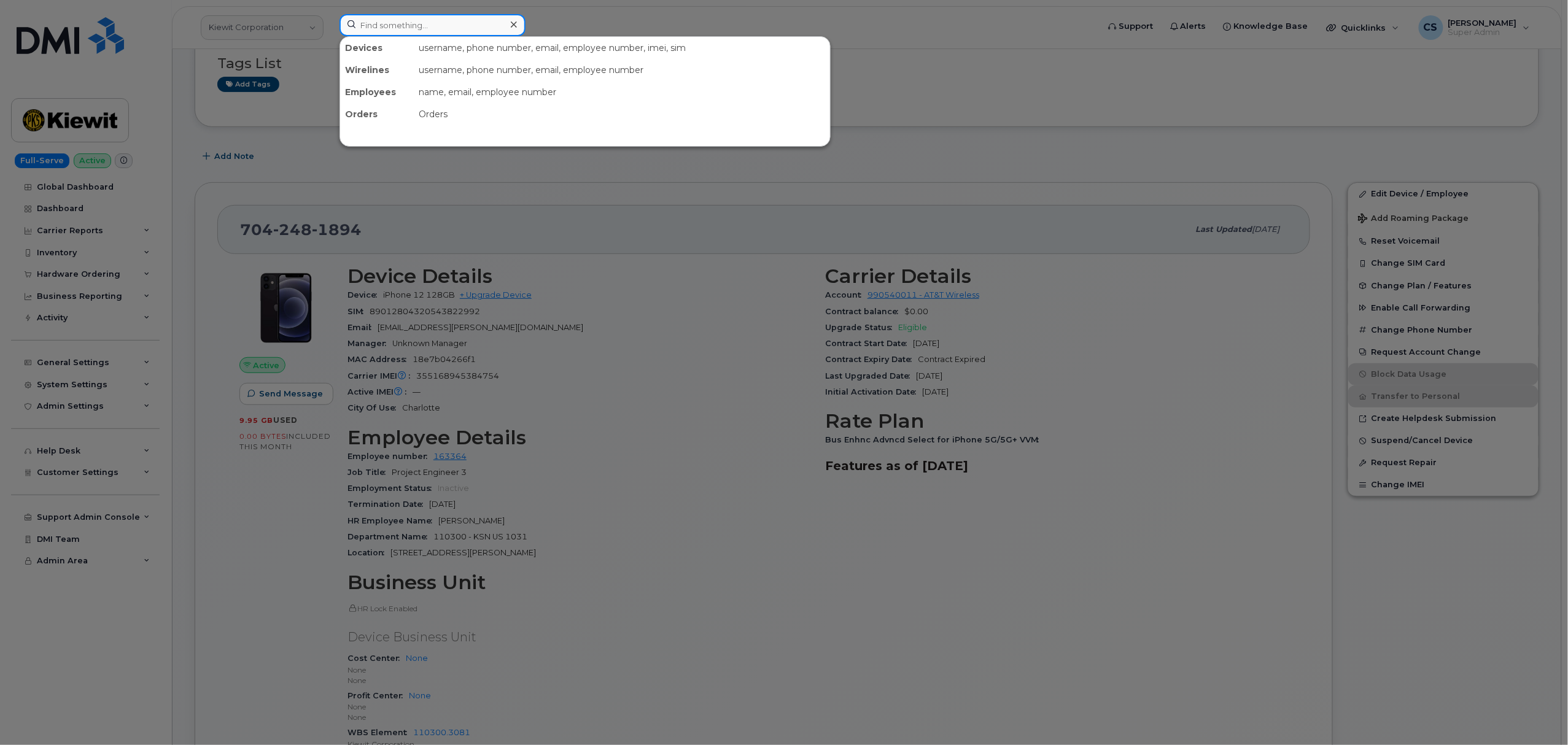
paste input "301150"
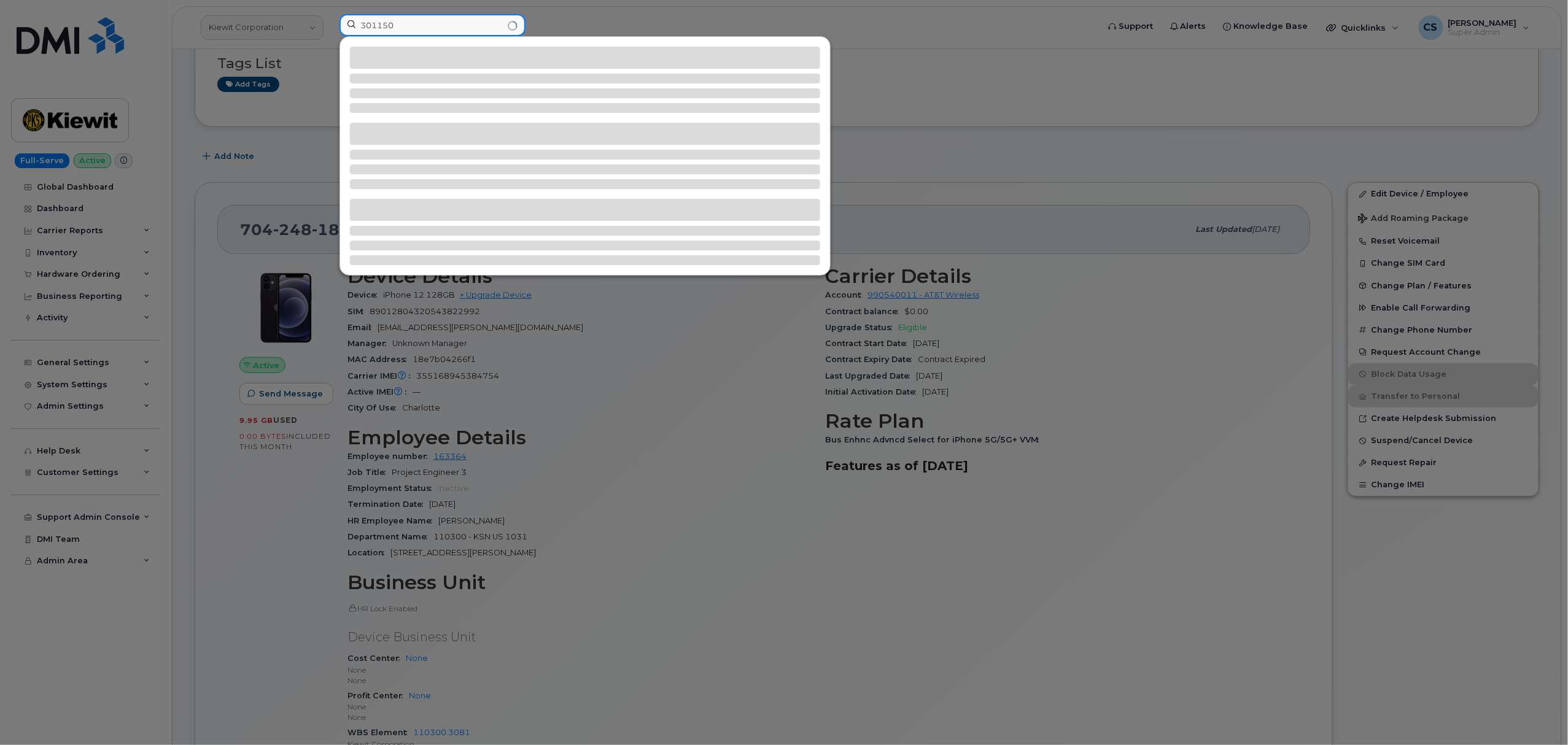
type input "301150"
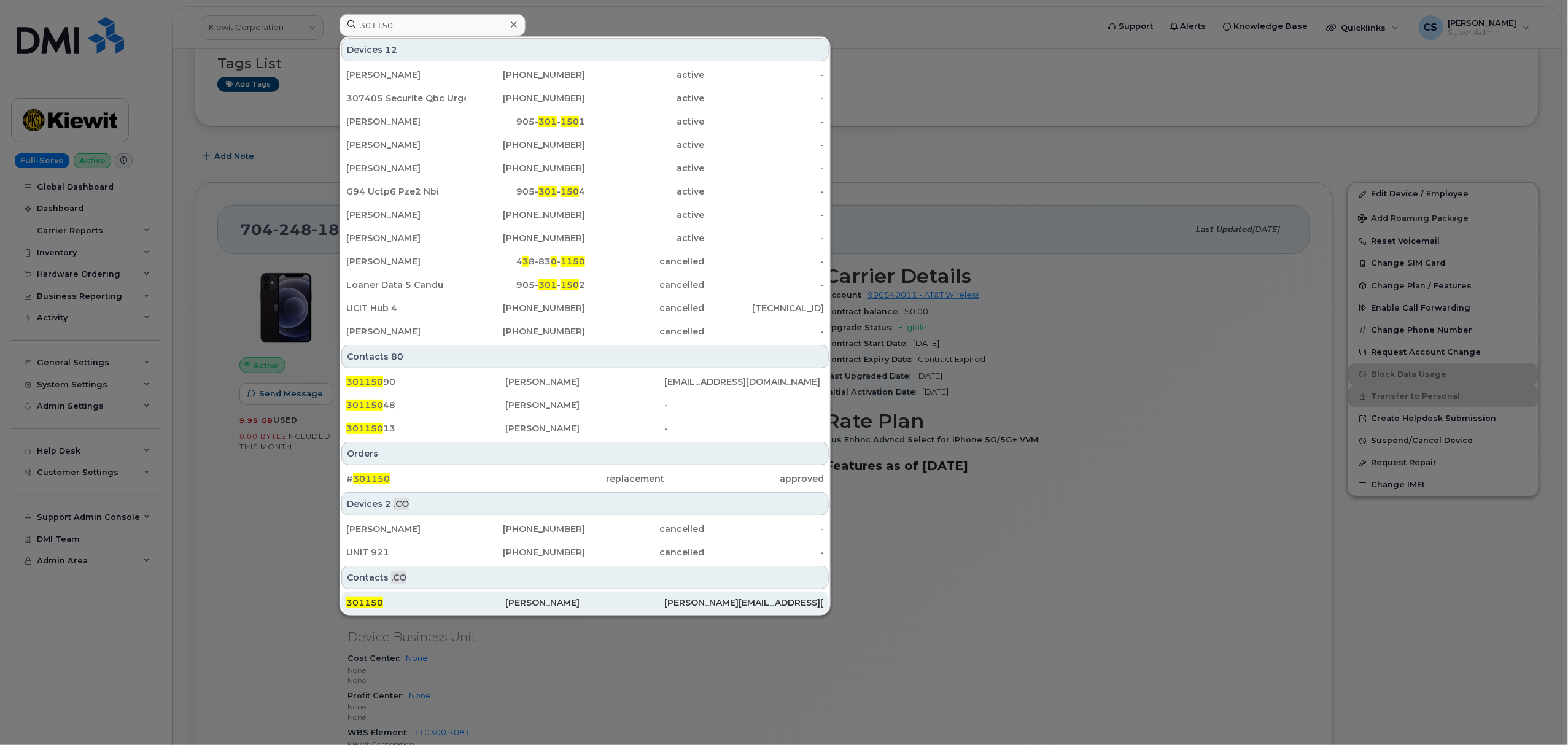
click at [371, 602] on span "301150" at bounding box center [364, 602] width 37 height 11
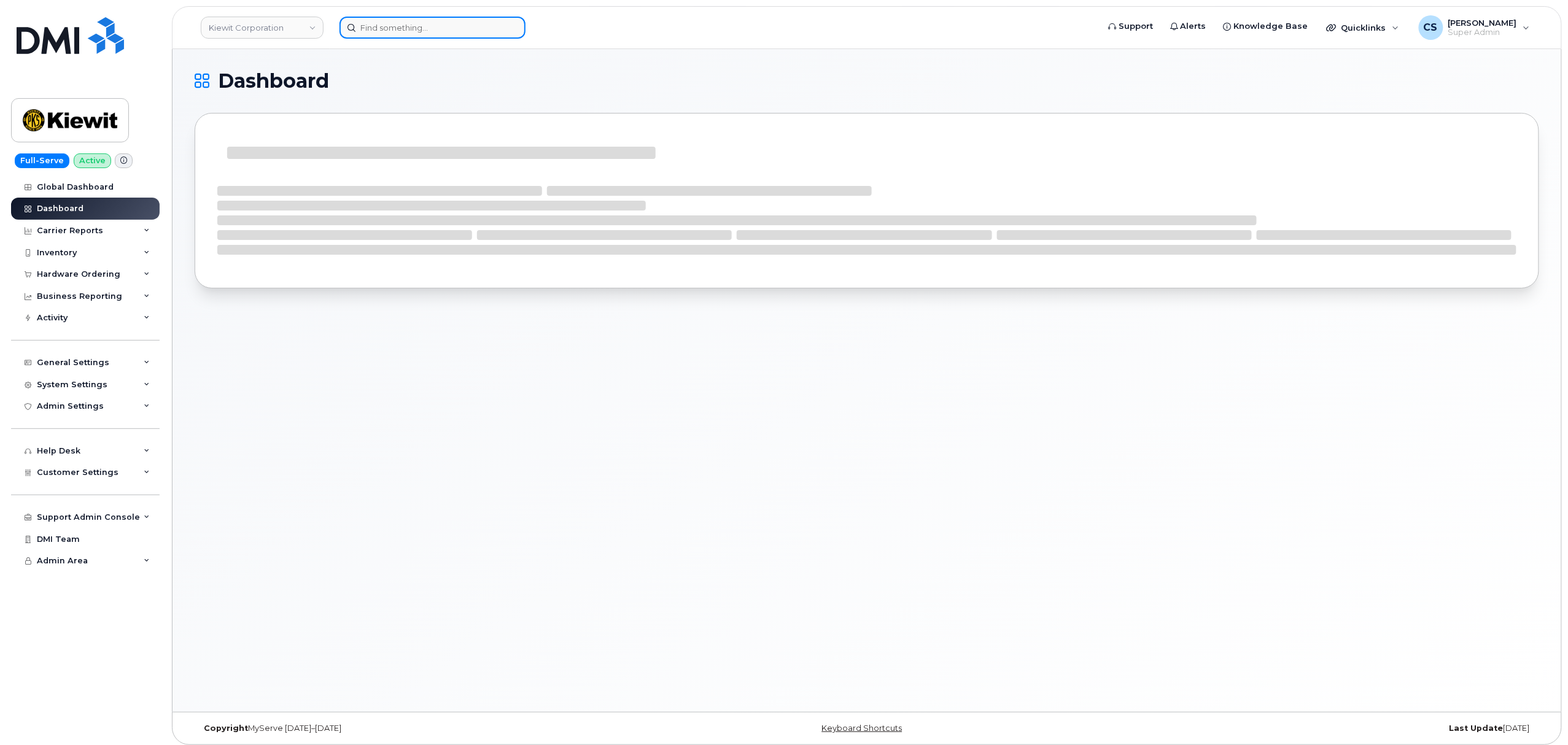
click at [416, 30] on input at bounding box center [432, 28] width 186 height 22
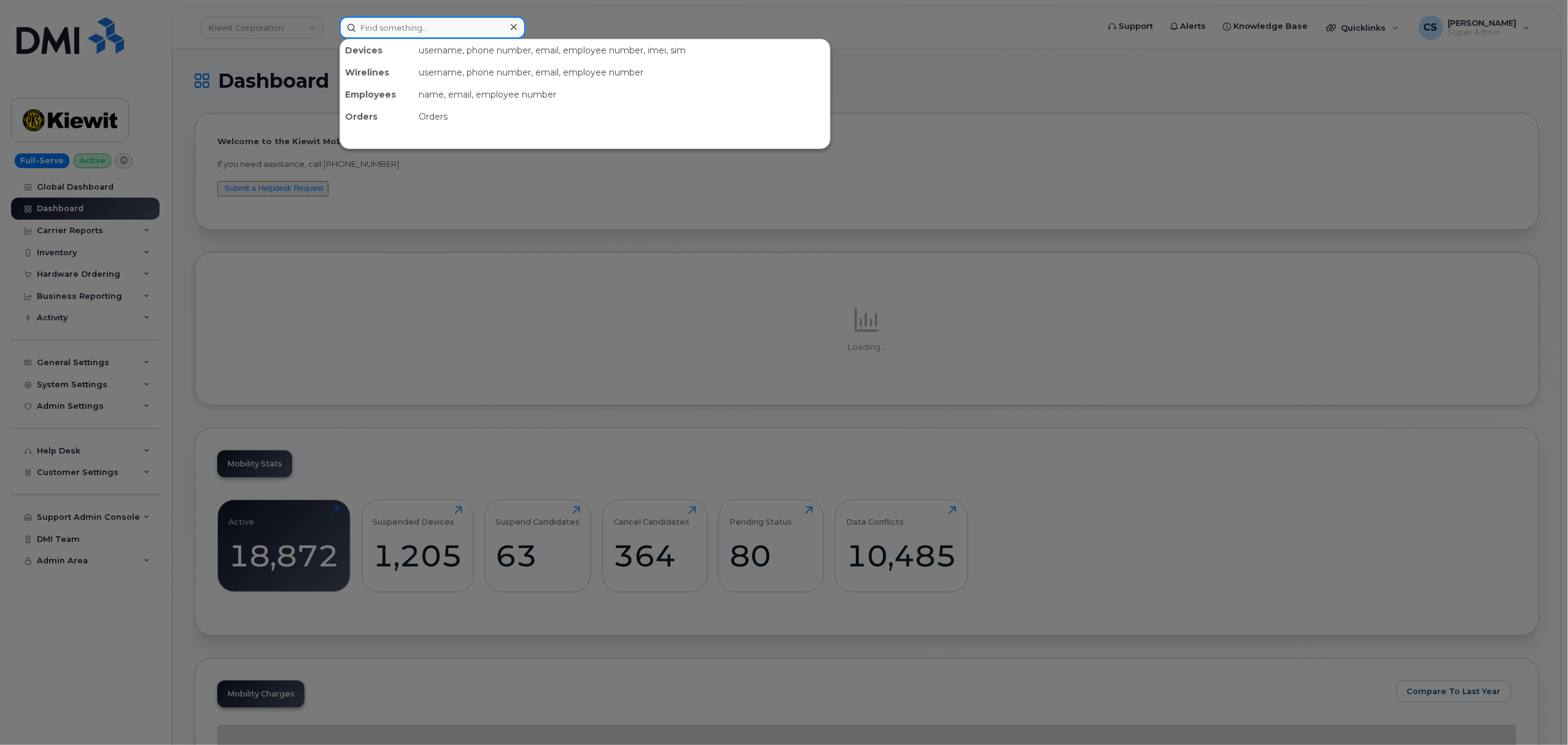
paste input "301150"
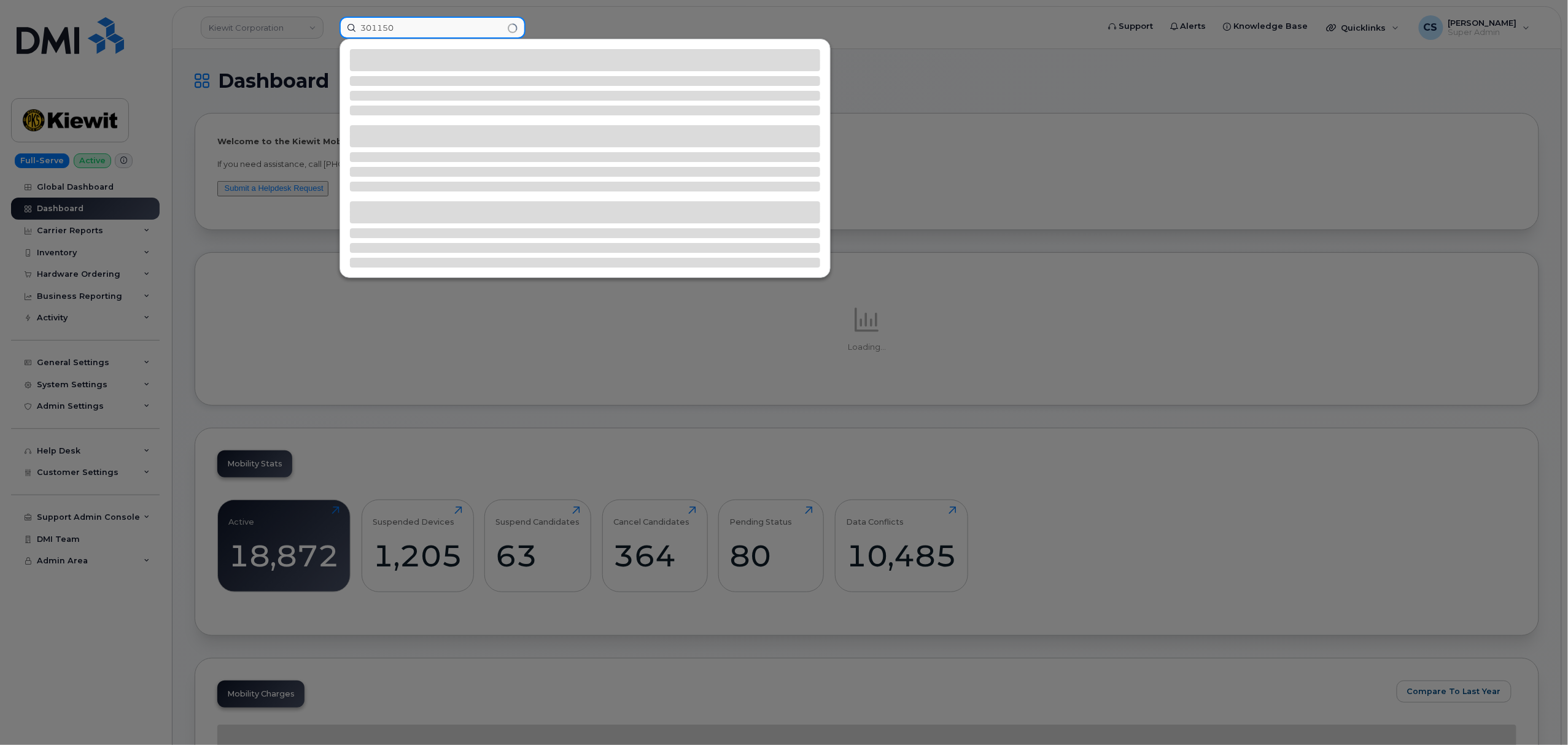
type input "301150"
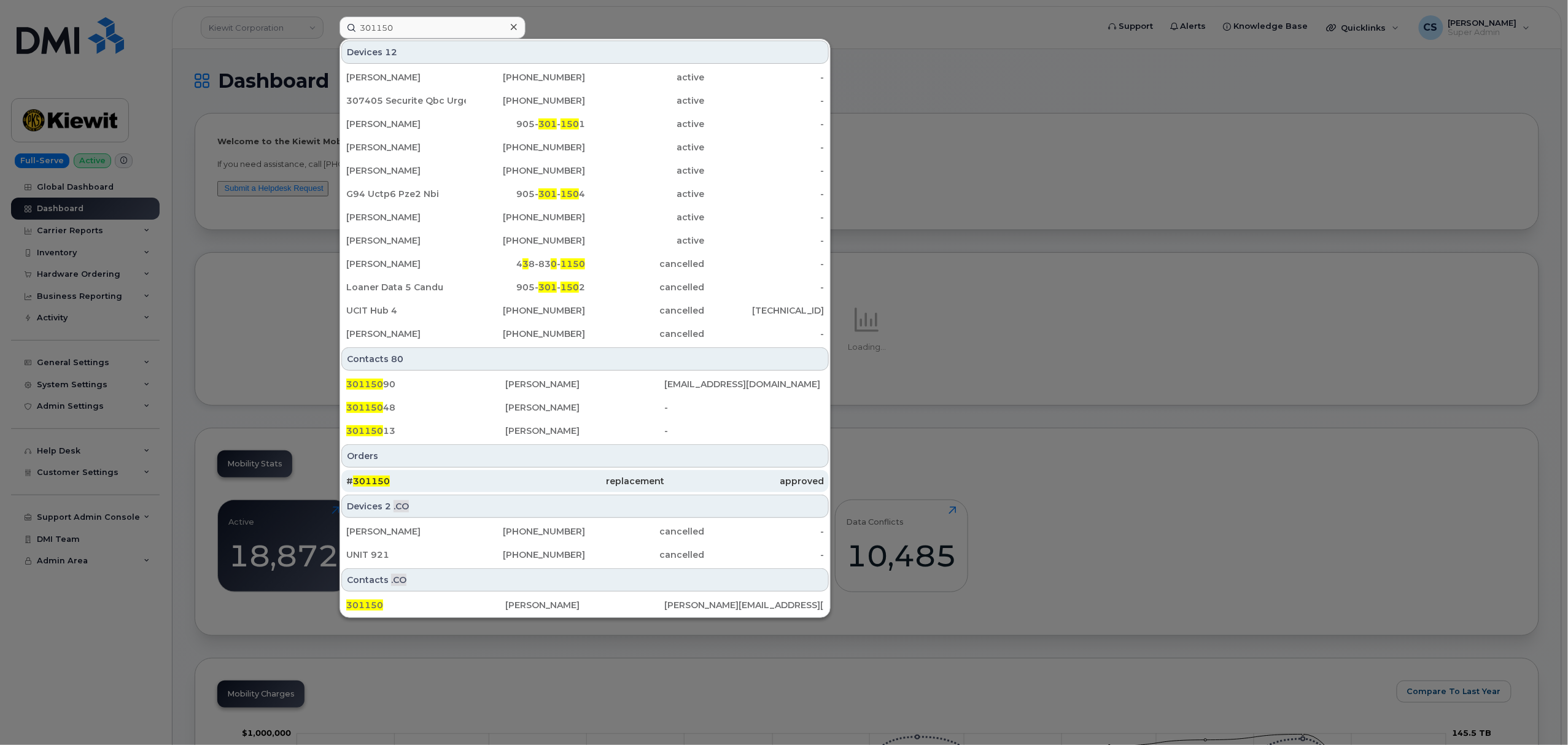
click at [361, 481] on span "301150" at bounding box center [371, 481] width 37 height 11
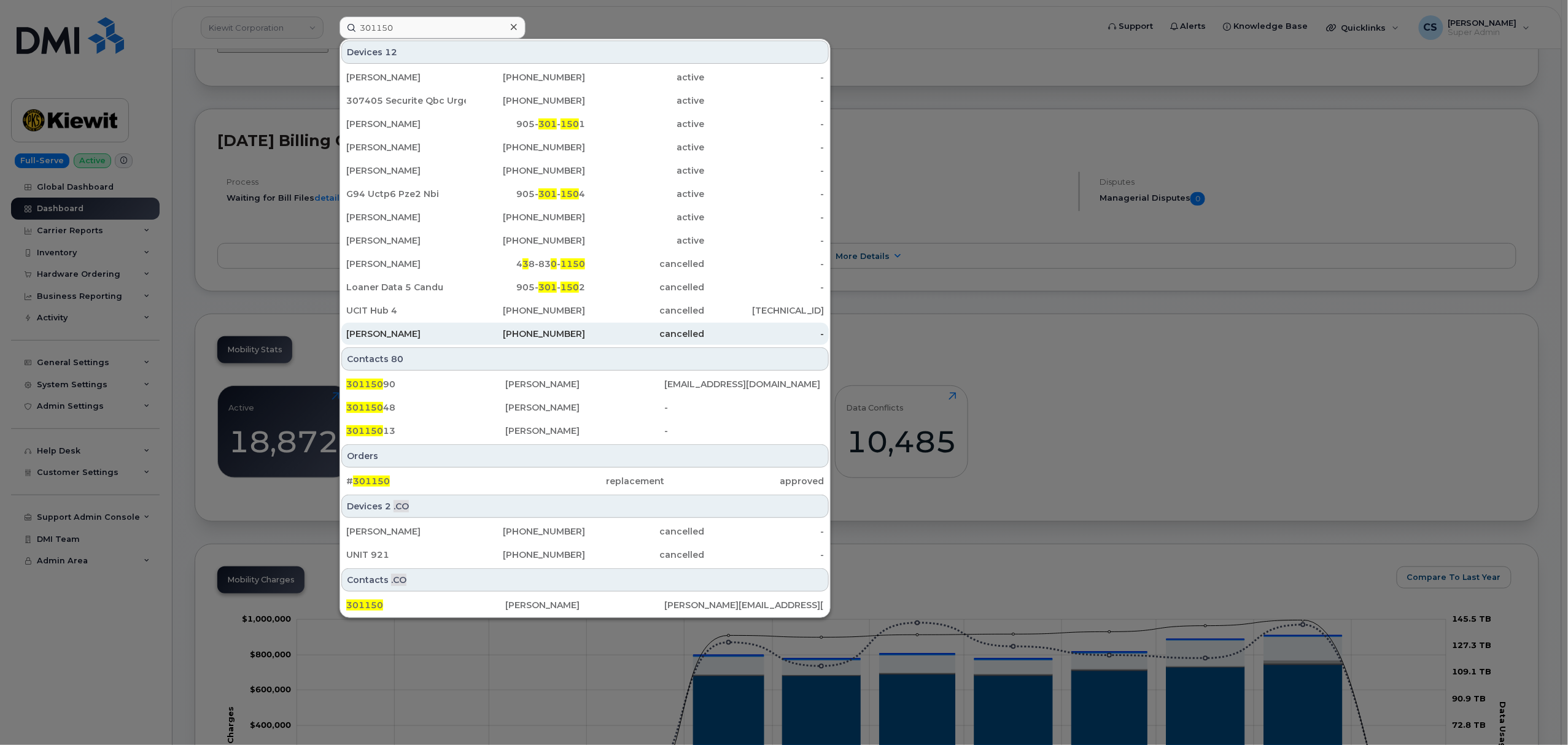
scroll to position [491, 0]
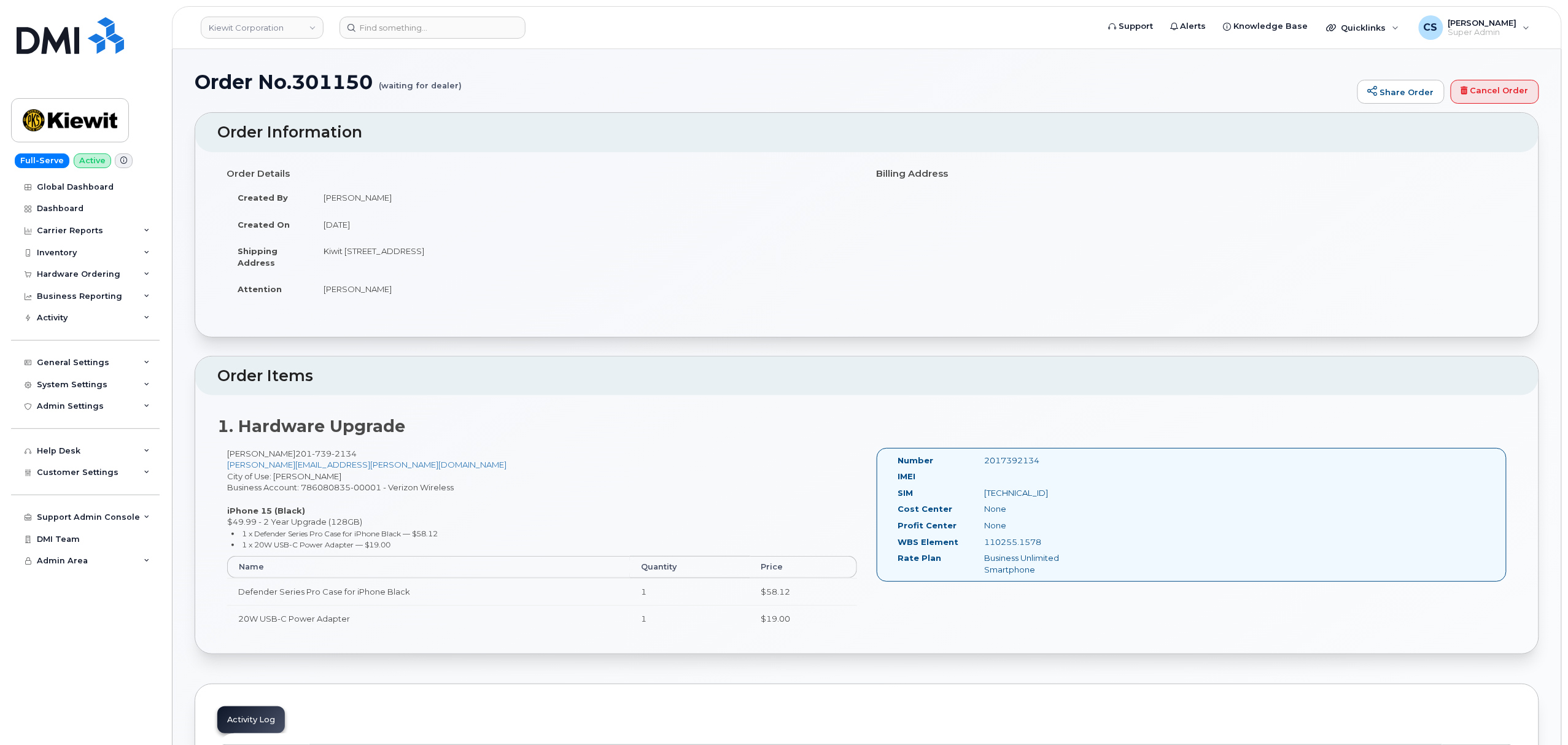
click at [1015, 462] on div "2017392134" at bounding box center [1036, 460] width 121 height 12
copy div "2017392134"
